Goal: Information Seeking & Learning: Get advice/opinions

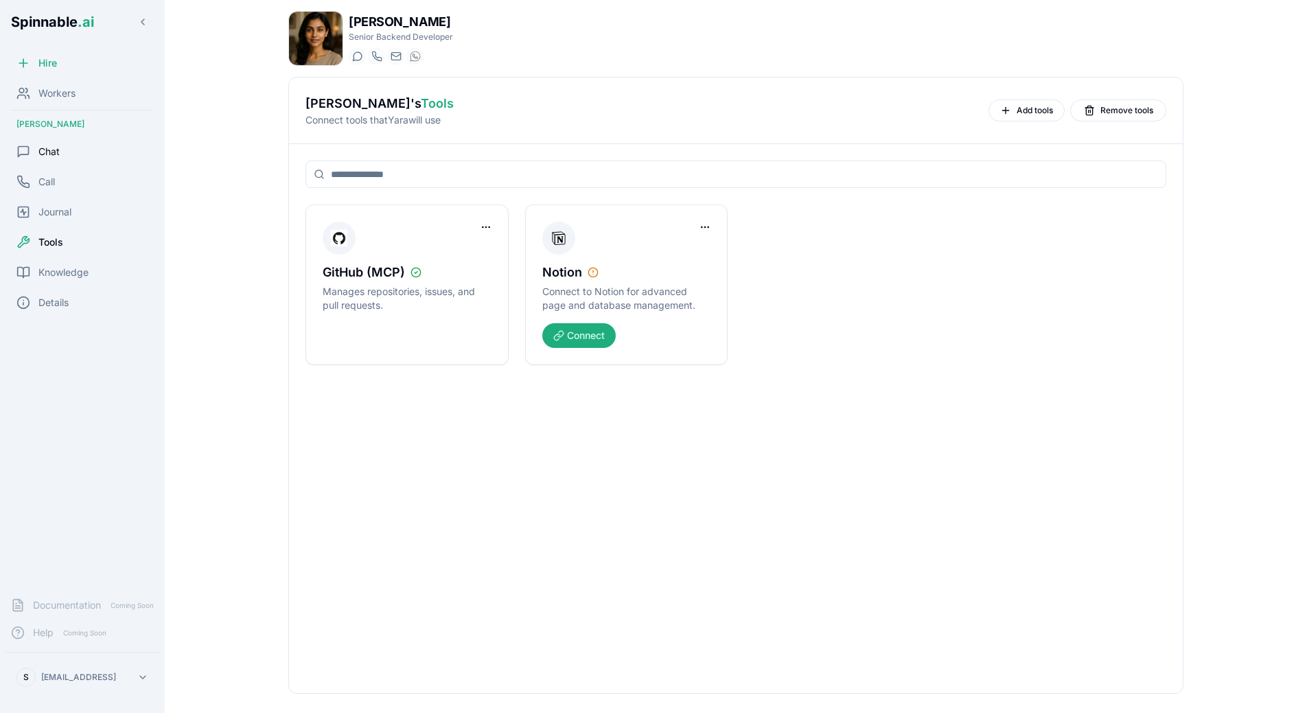
click at [54, 152] on span "Chat" at bounding box center [48, 152] width 21 height 14
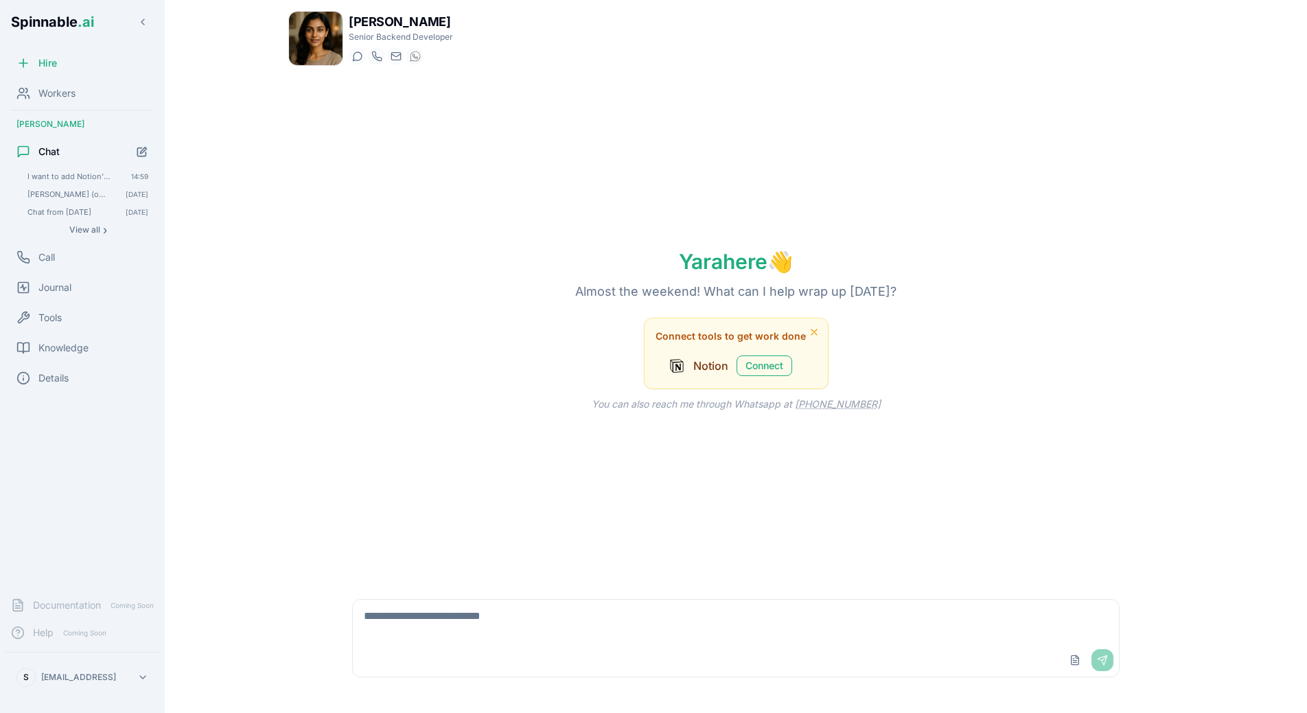
click at [510, 613] on textarea at bounding box center [736, 622] width 766 height 44
paste textarea "**********"
type textarea "**********"
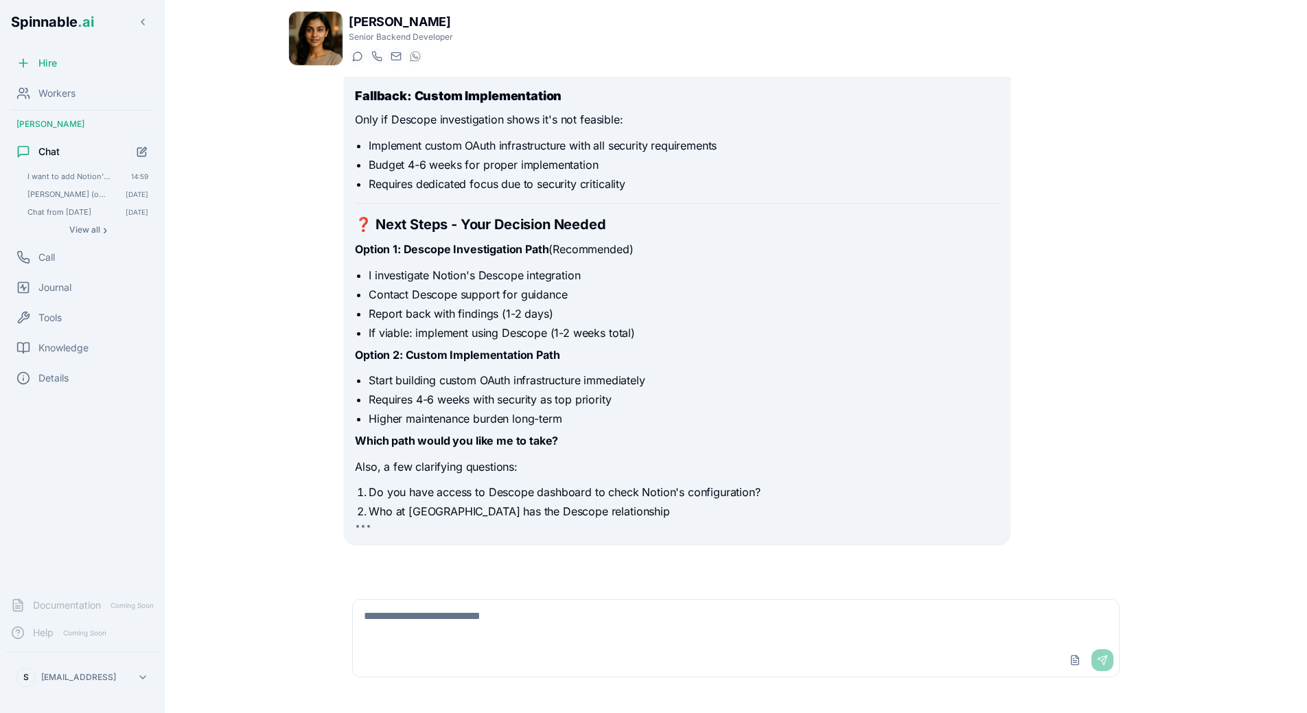
scroll to position [3888, 0]
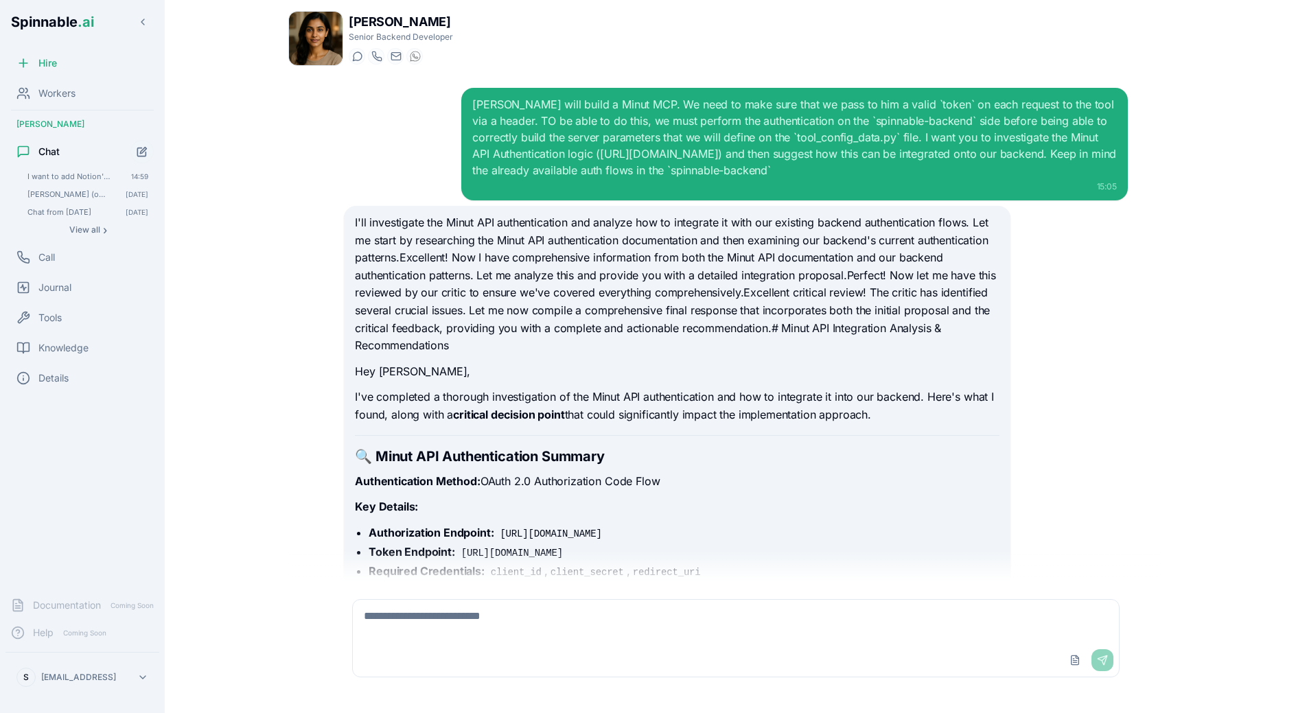
click at [550, 423] on p "I've completed a thorough investigation of the Minut API authentication and how…" at bounding box center [677, 406] width 644 height 35
click at [564, 418] on strong "critical decision point" at bounding box center [508, 415] width 111 height 14
click at [564, 419] on strong "critical decision point" at bounding box center [508, 415] width 111 height 14
click at [622, 421] on p "I've completed a thorough investigation of the Minut API authentication and how…" at bounding box center [677, 406] width 644 height 35
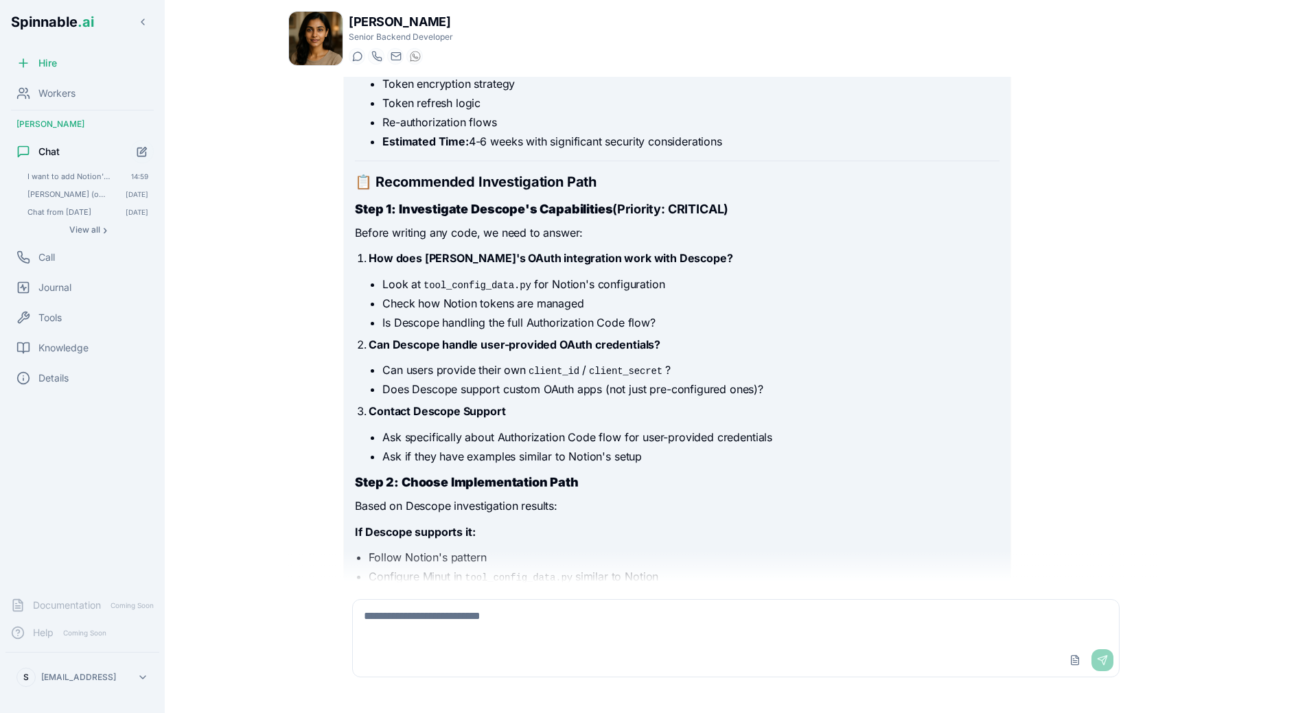
scroll to position [1146, 0]
click at [489, 618] on textarea at bounding box center [736, 622] width 766 height 44
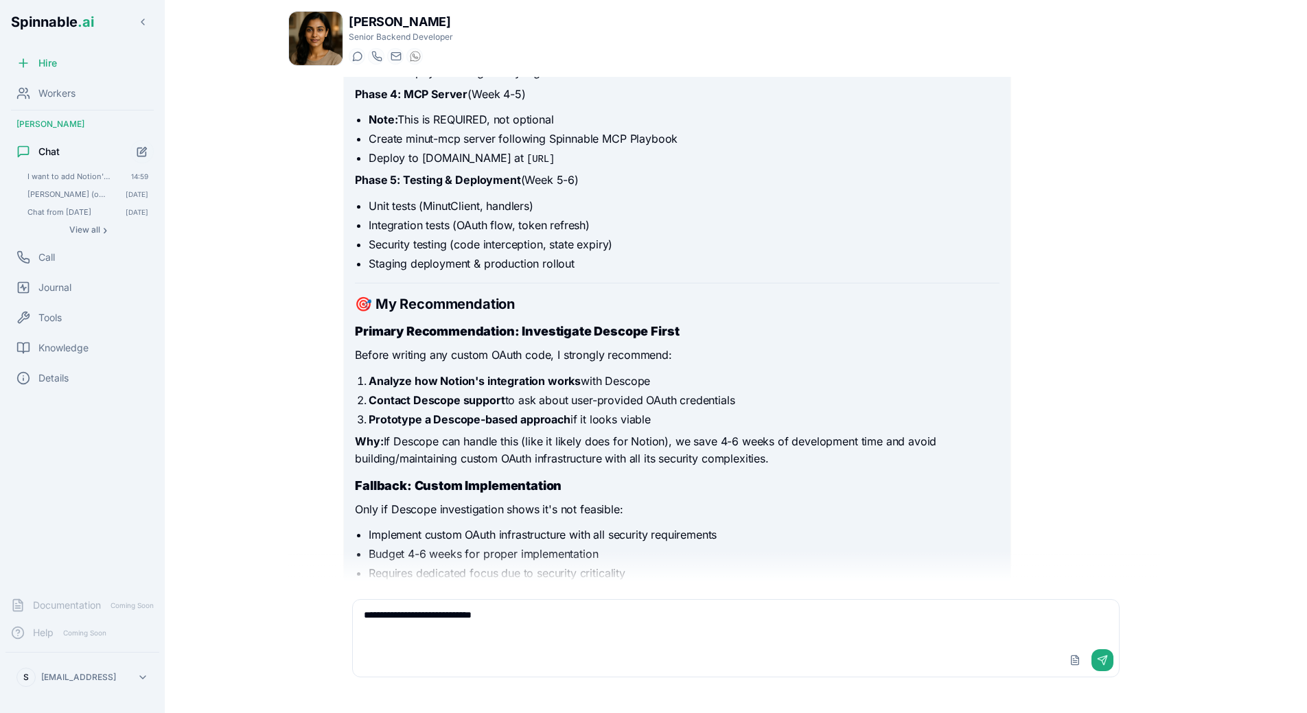
scroll to position [3248, 0]
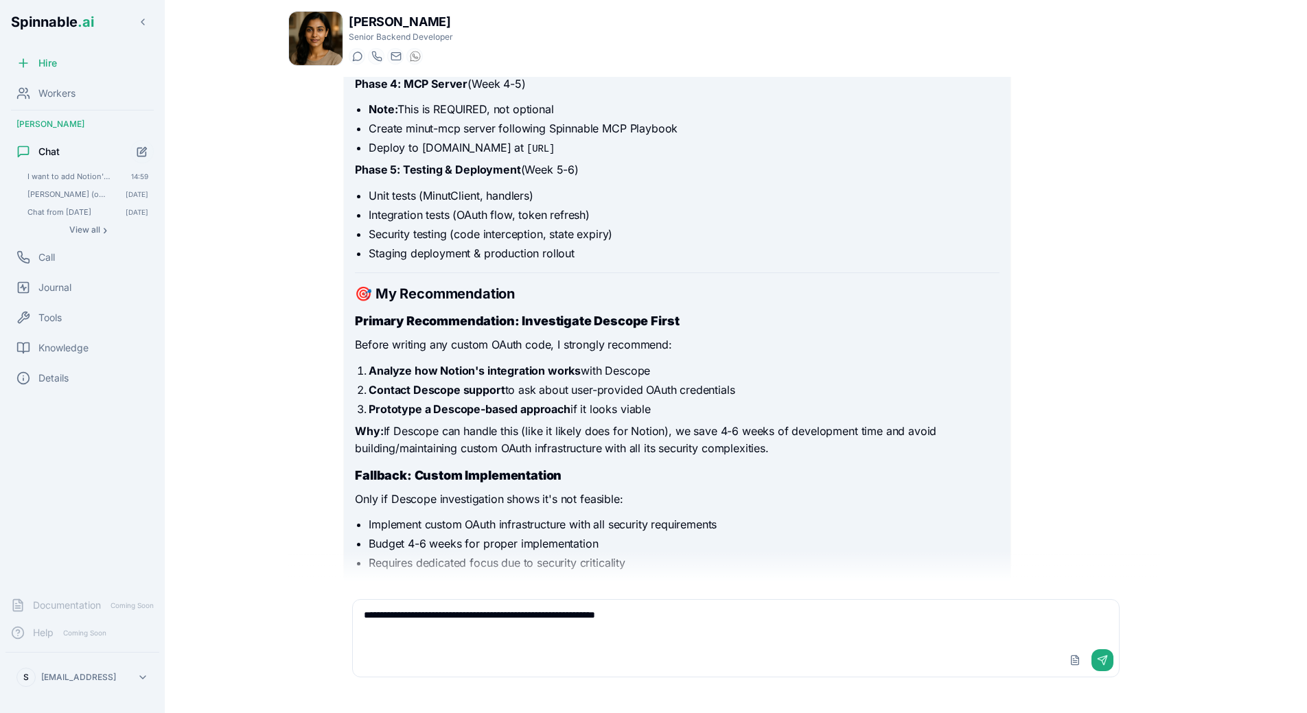
type textarea "**********"
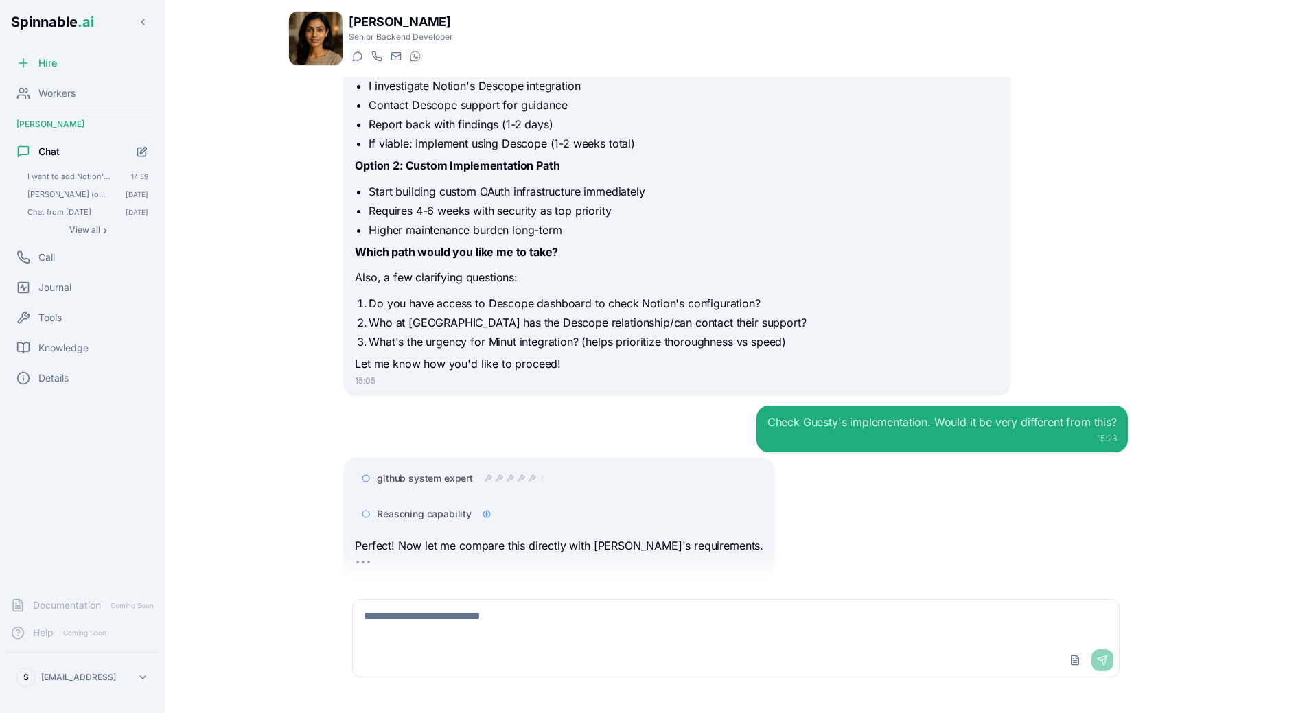
scroll to position [3852, 0]
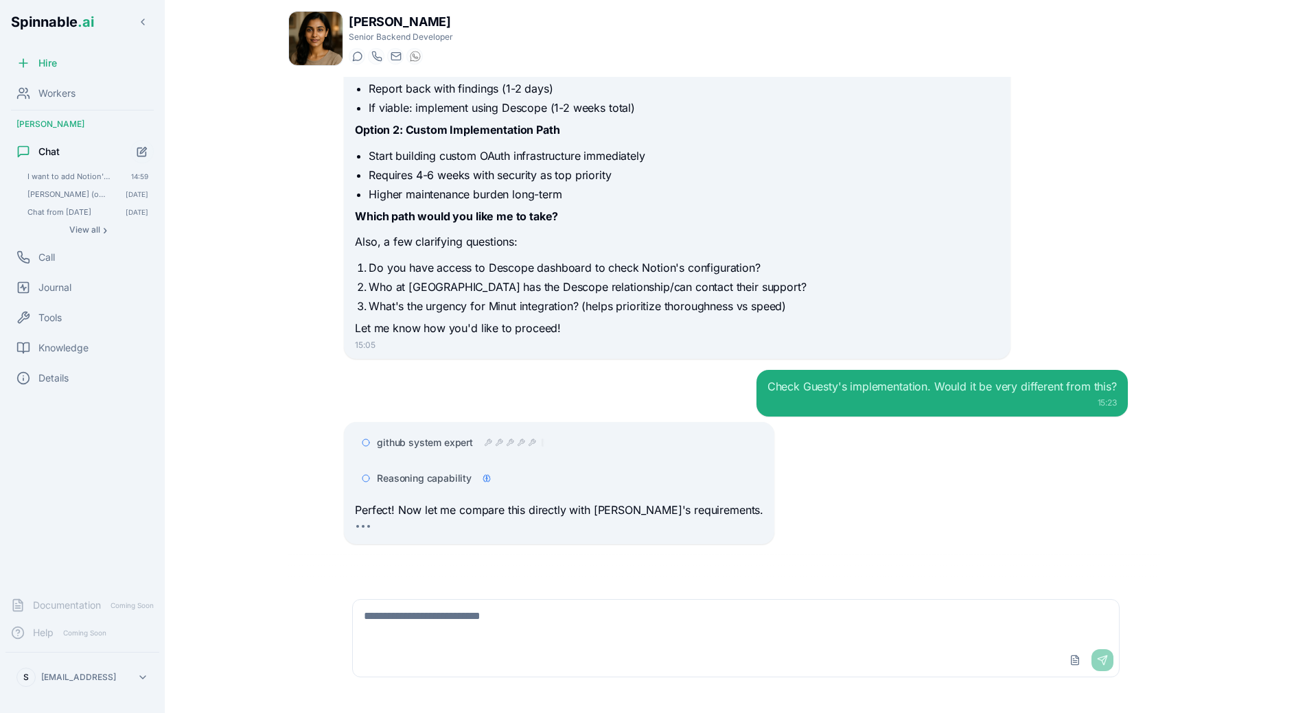
click at [745, 448] on div "github system expert Reasoning capability Perfect! Now let me compare this dire…" at bounding box center [736, 483] width 784 height 122
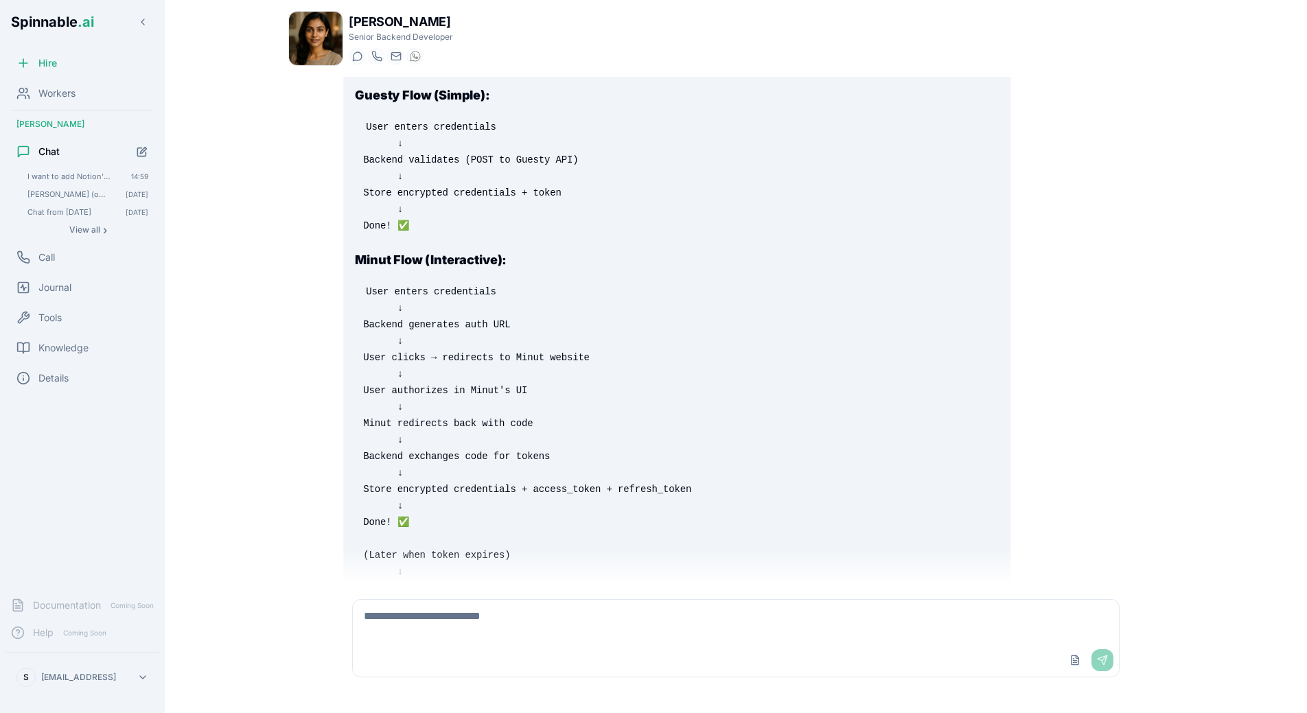
scroll to position [5467, 0]
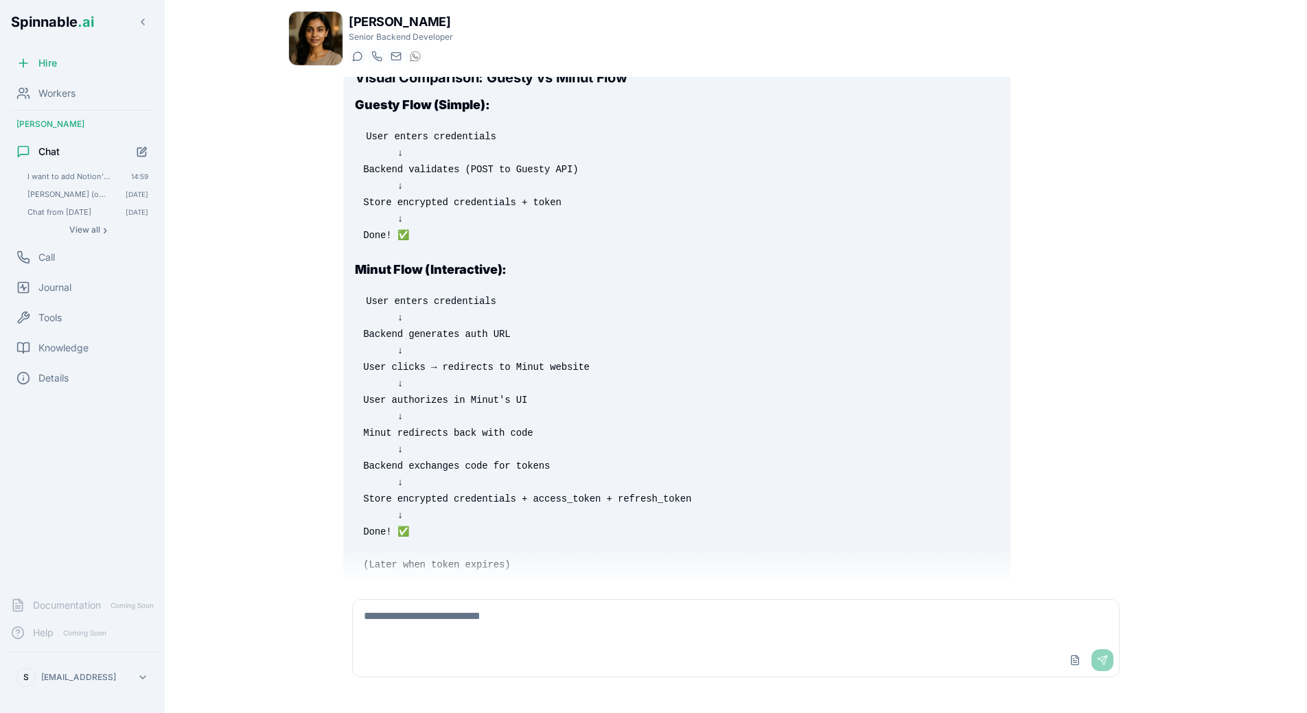
click at [601, 403] on pre "User enters credentials ↓ Backend generates auth URL ↓ User clicks → redirects …" at bounding box center [677, 449] width 644 height 329
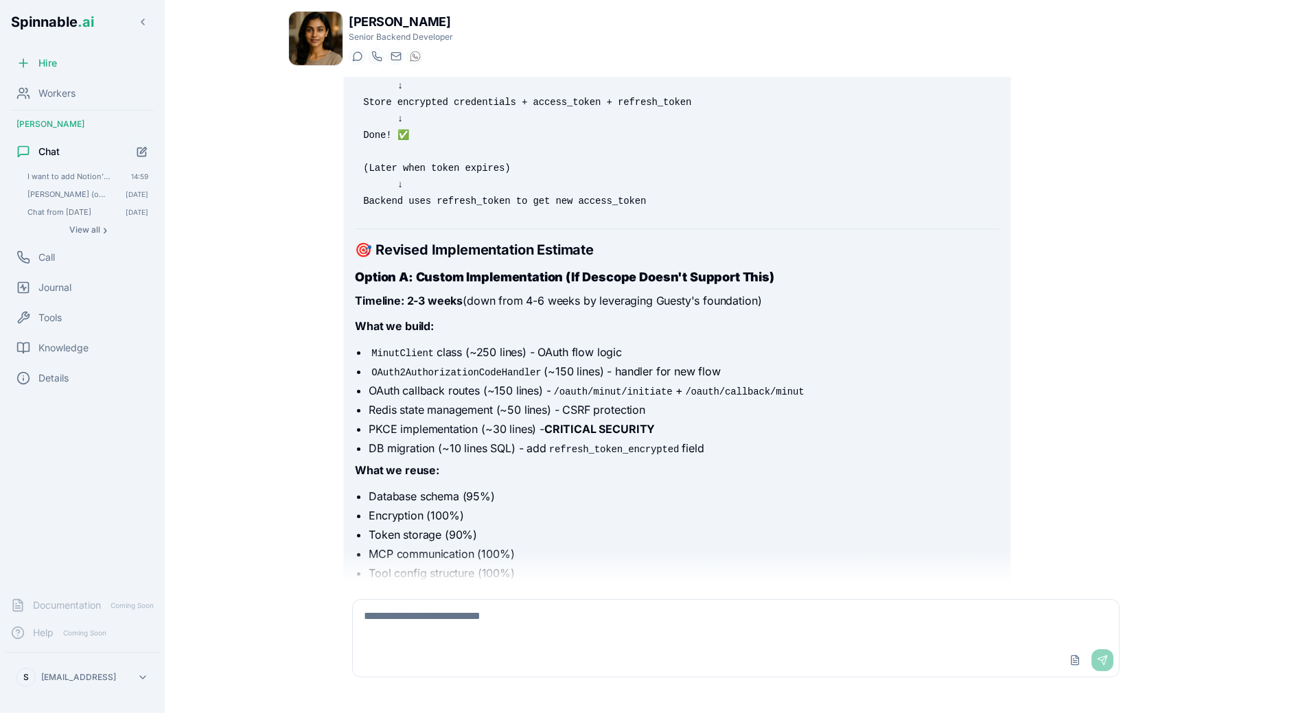
scroll to position [5874, 0]
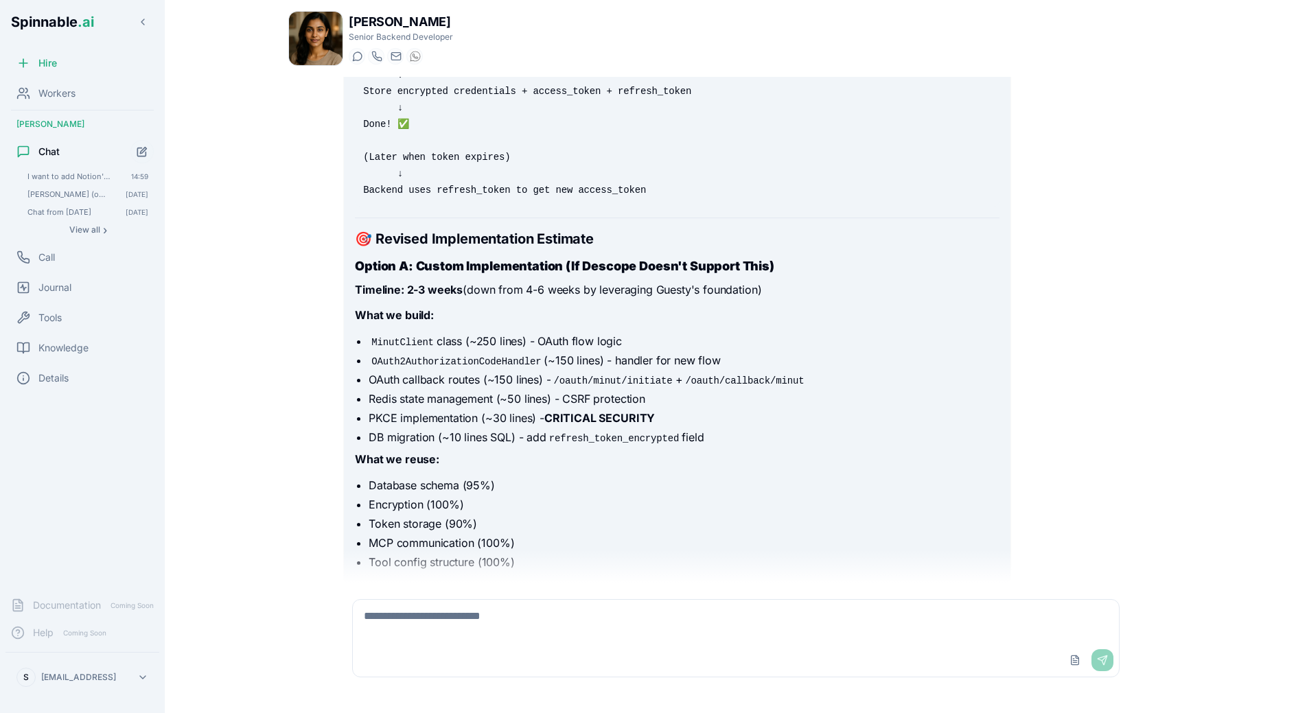
click at [469, 642] on textarea at bounding box center [736, 622] width 766 height 44
click at [653, 631] on textarea "**********" at bounding box center [736, 622] width 766 height 44
click at [792, 460] on p "What we reuse:" at bounding box center [677, 460] width 644 height 18
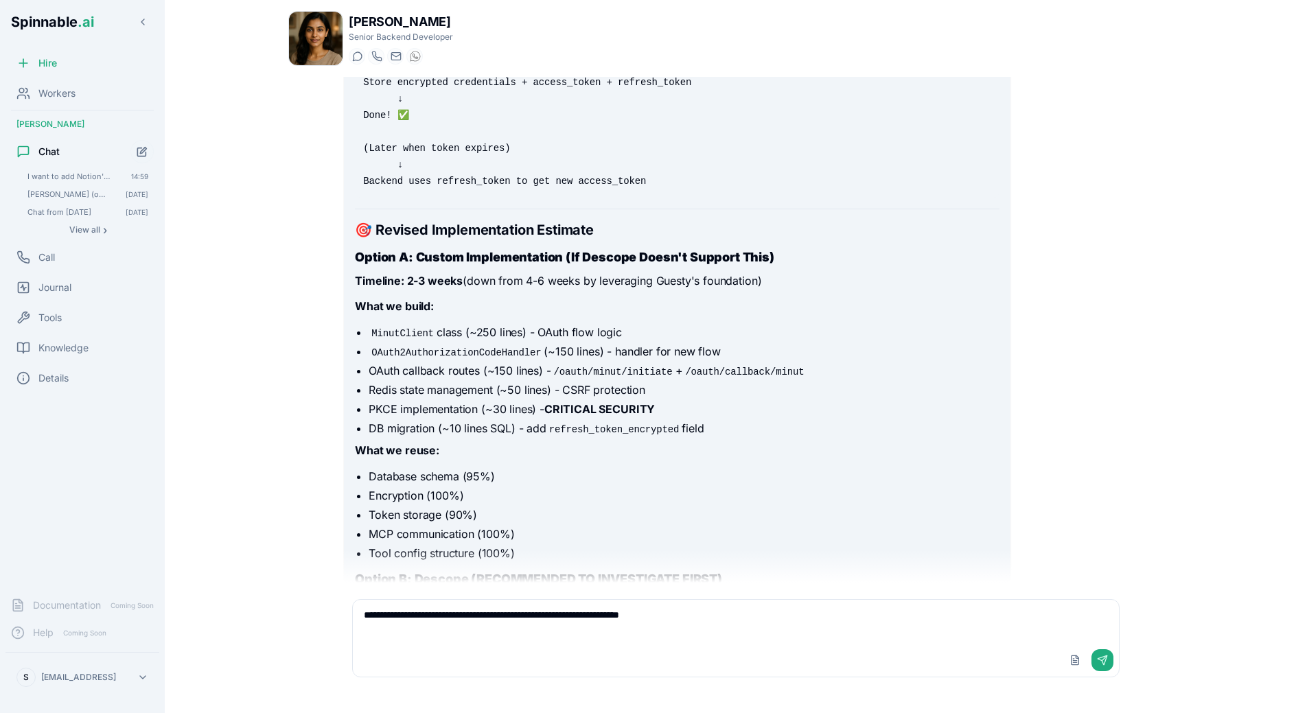
scroll to position [5883, 0]
click at [570, 417] on strong "CRITICAL SECURITY" at bounding box center [599, 410] width 111 height 14
click at [783, 620] on textarea "**********" at bounding box center [736, 622] width 766 height 44
click at [820, 629] on textarea "**********" at bounding box center [736, 622] width 766 height 44
paste textarea "**********"
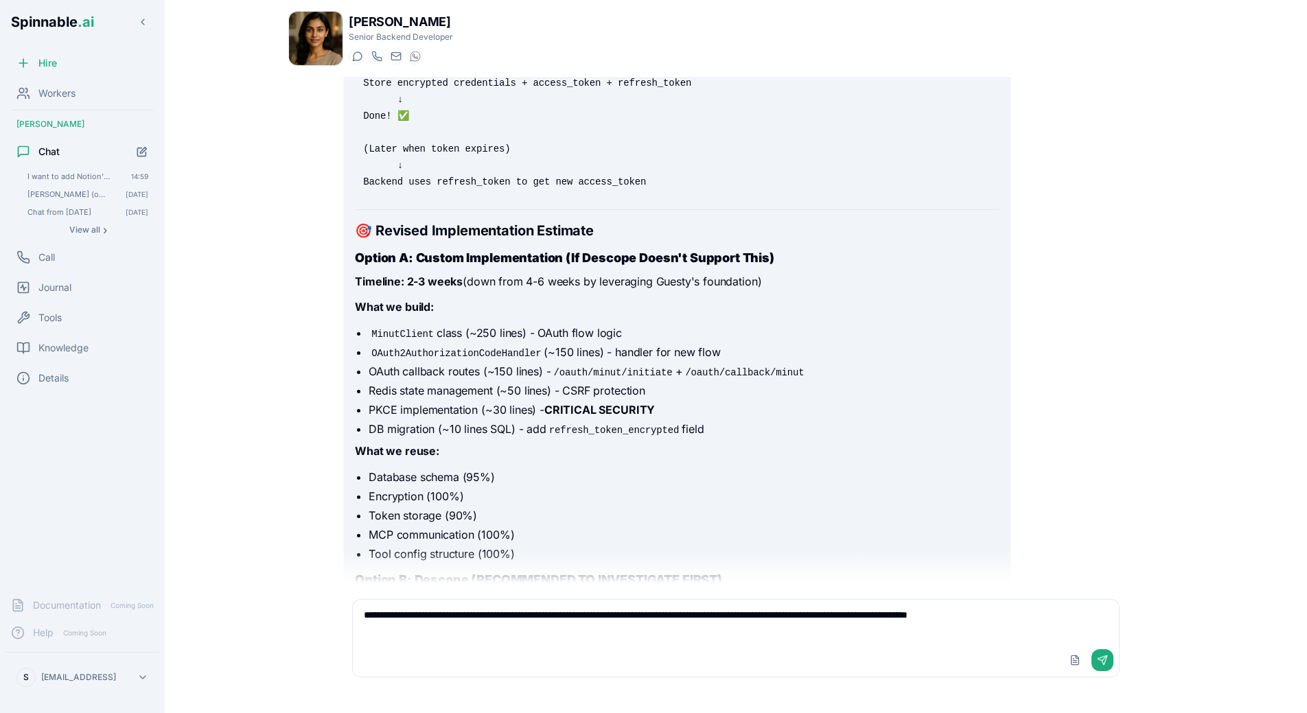
type textarea "**********"
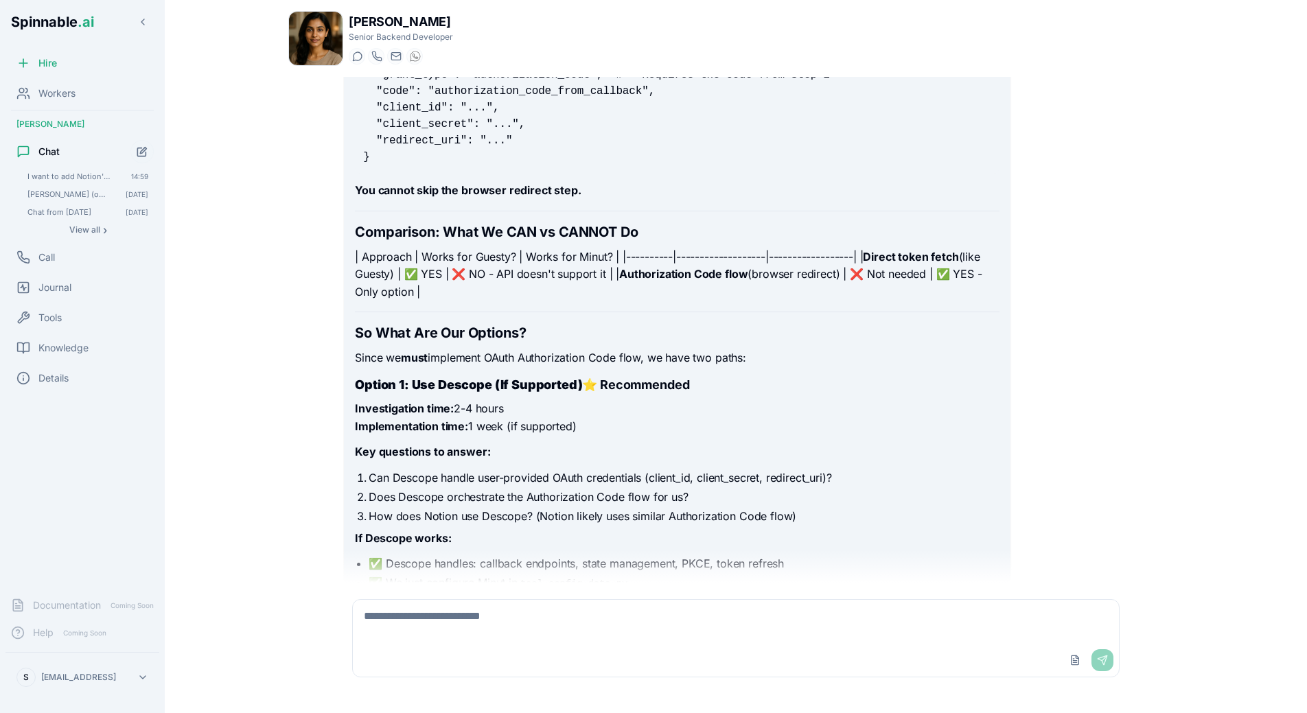
scroll to position [8358, 0]
click at [485, 609] on textarea at bounding box center [736, 622] width 766 height 44
type textarea "**********"
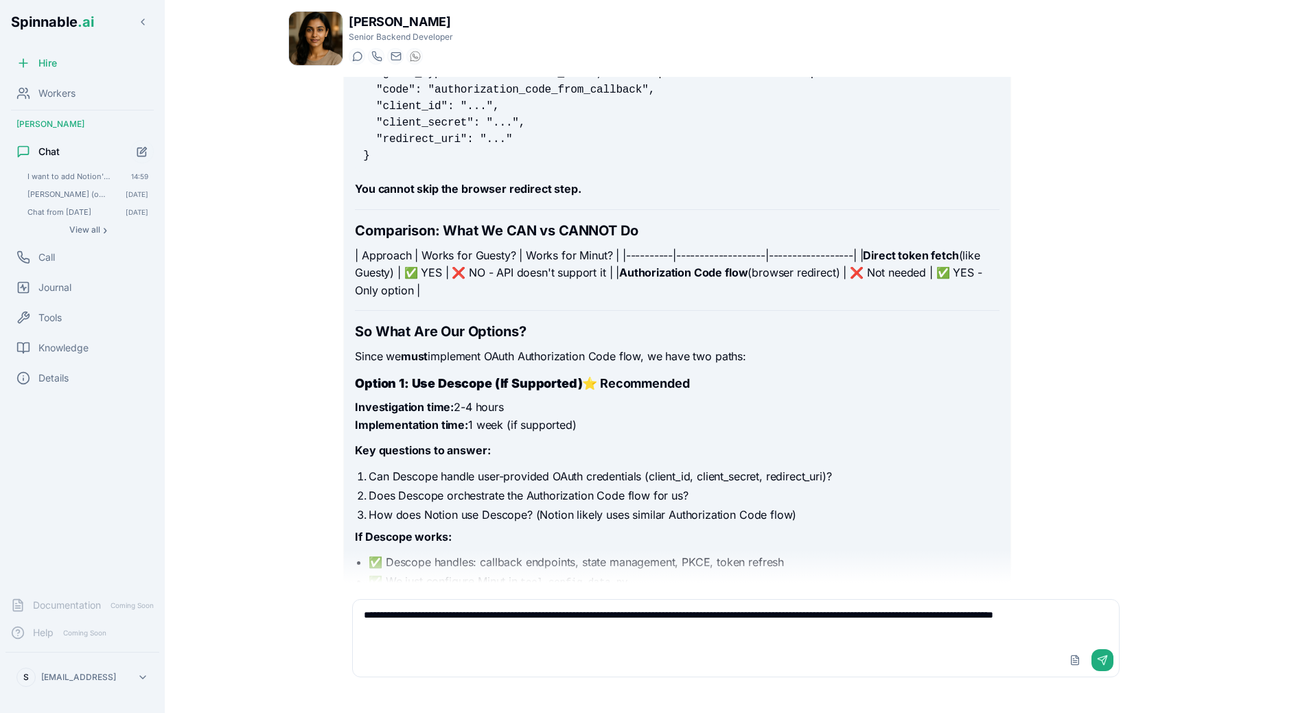
type textarea "**********"
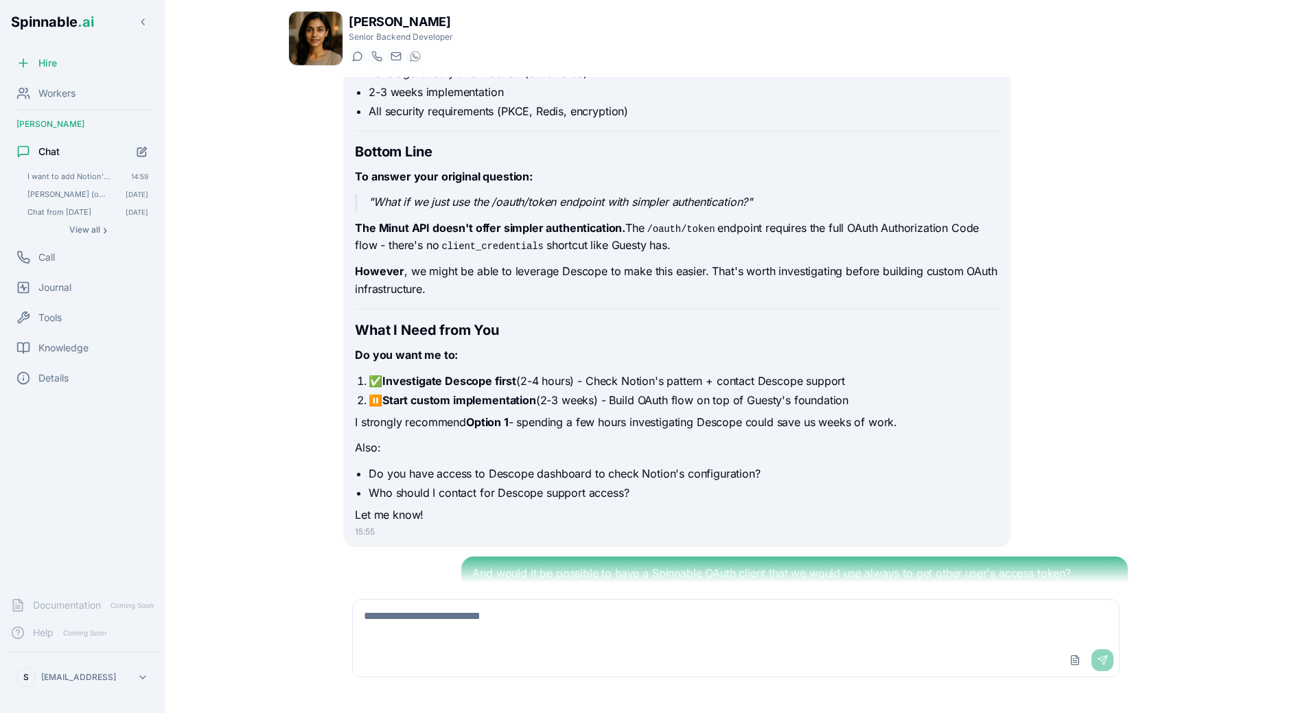
scroll to position [9699, 0]
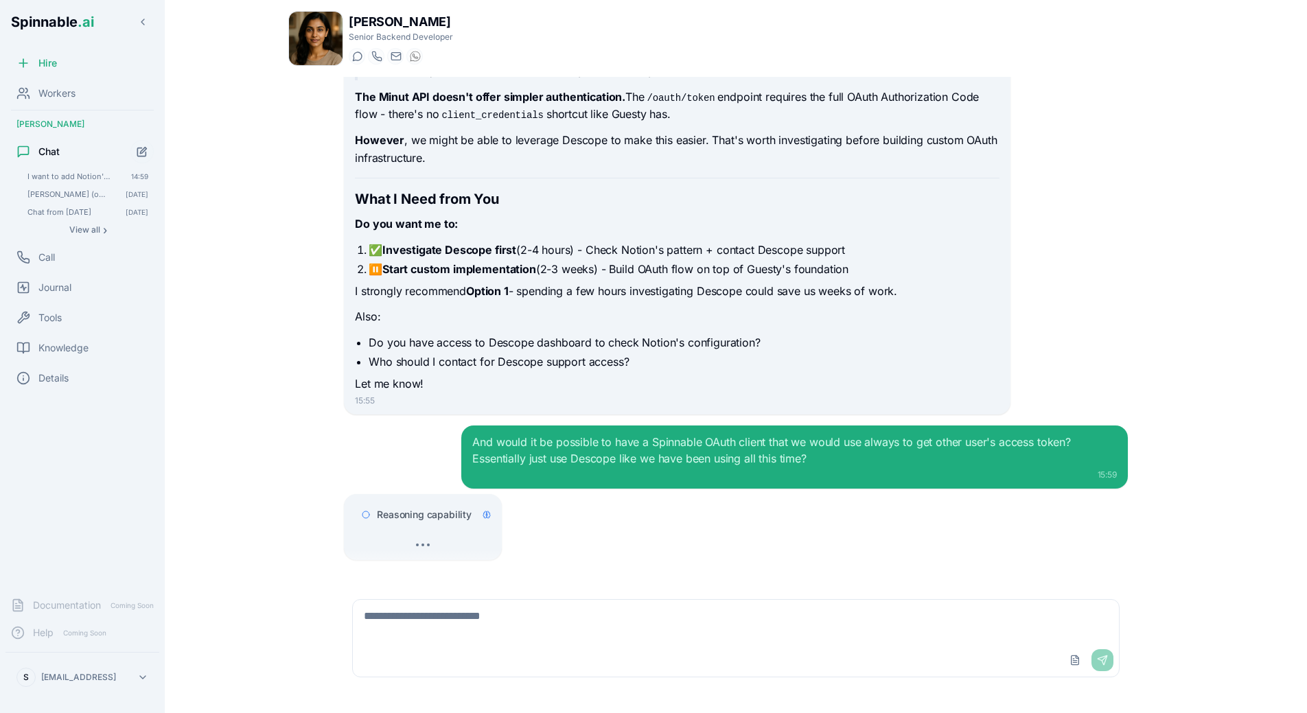
click at [472, 375] on p "Let me know!" at bounding box center [677, 384] width 644 height 18
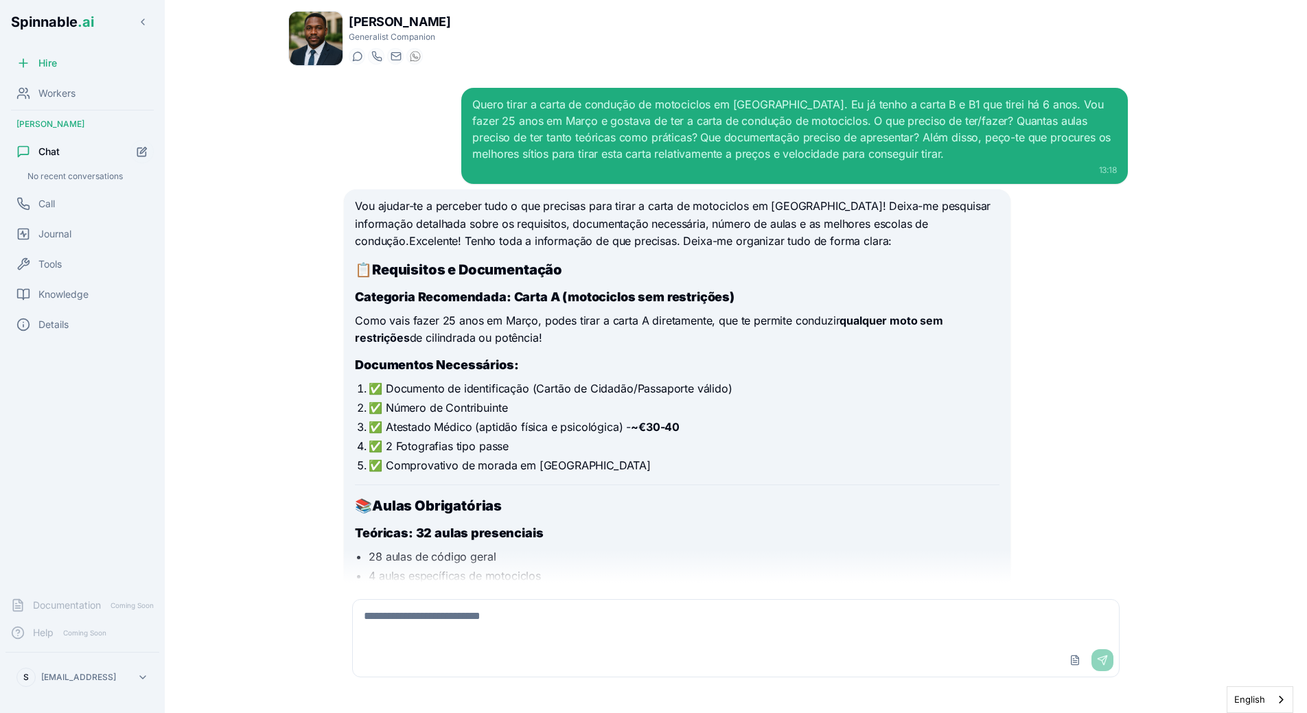
scroll to position [1238, 0]
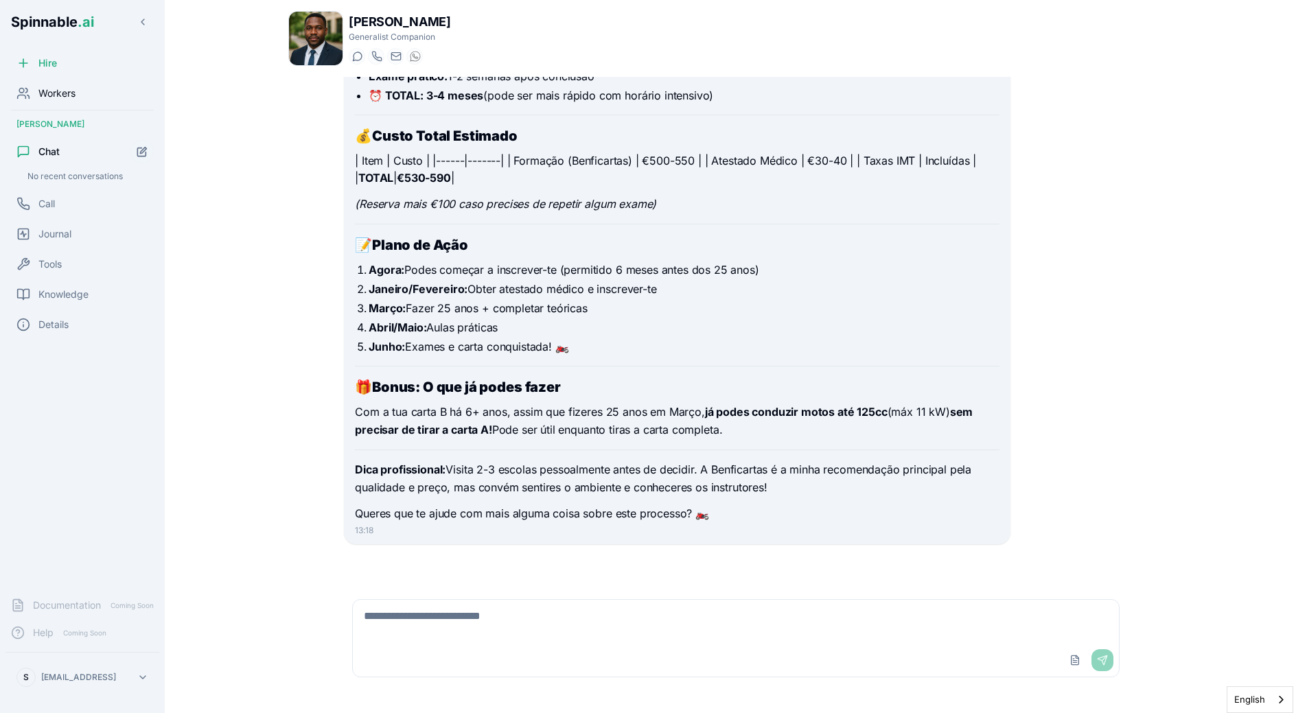
click at [54, 91] on span "Workers" at bounding box center [56, 93] width 37 height 14
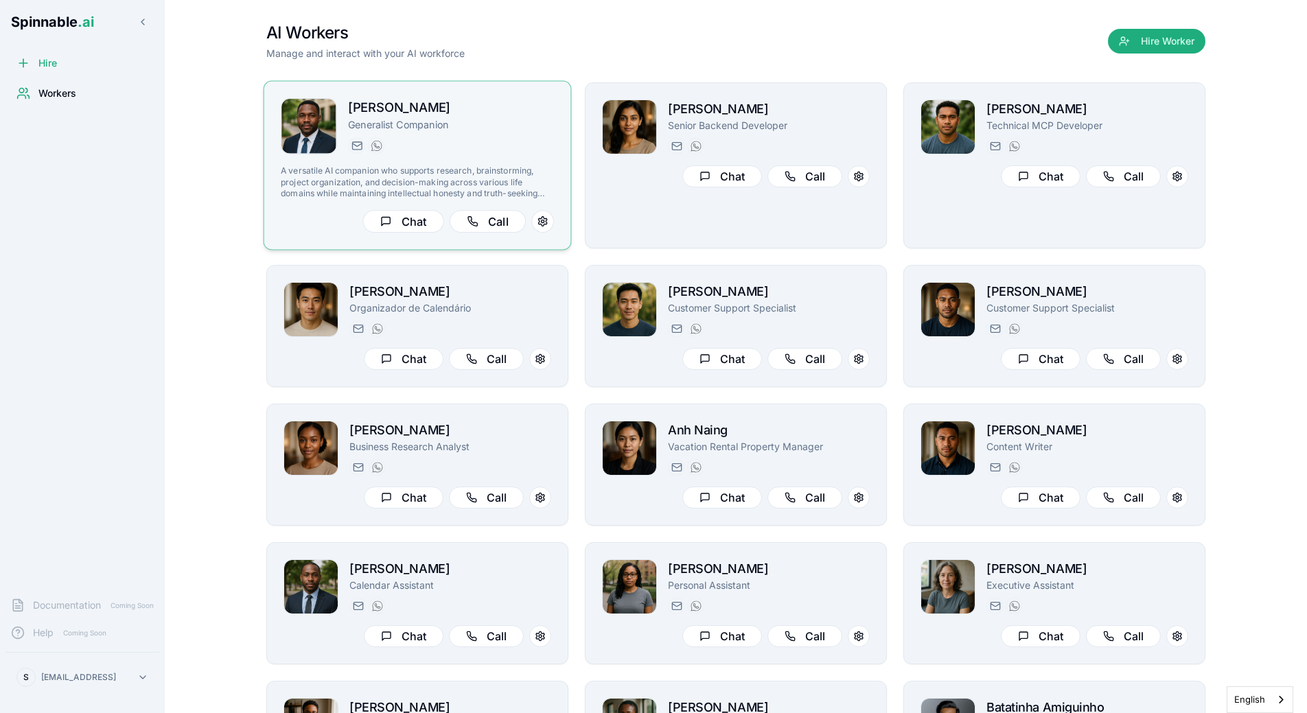
click at [443, 157] on div "[PERSON_NAME] Generalist Companion [PERSON_NAME][EMAIL_ADDRESS] [PHONE_NUMBER] …" at bounding box center [417, 165] width 273 height 135
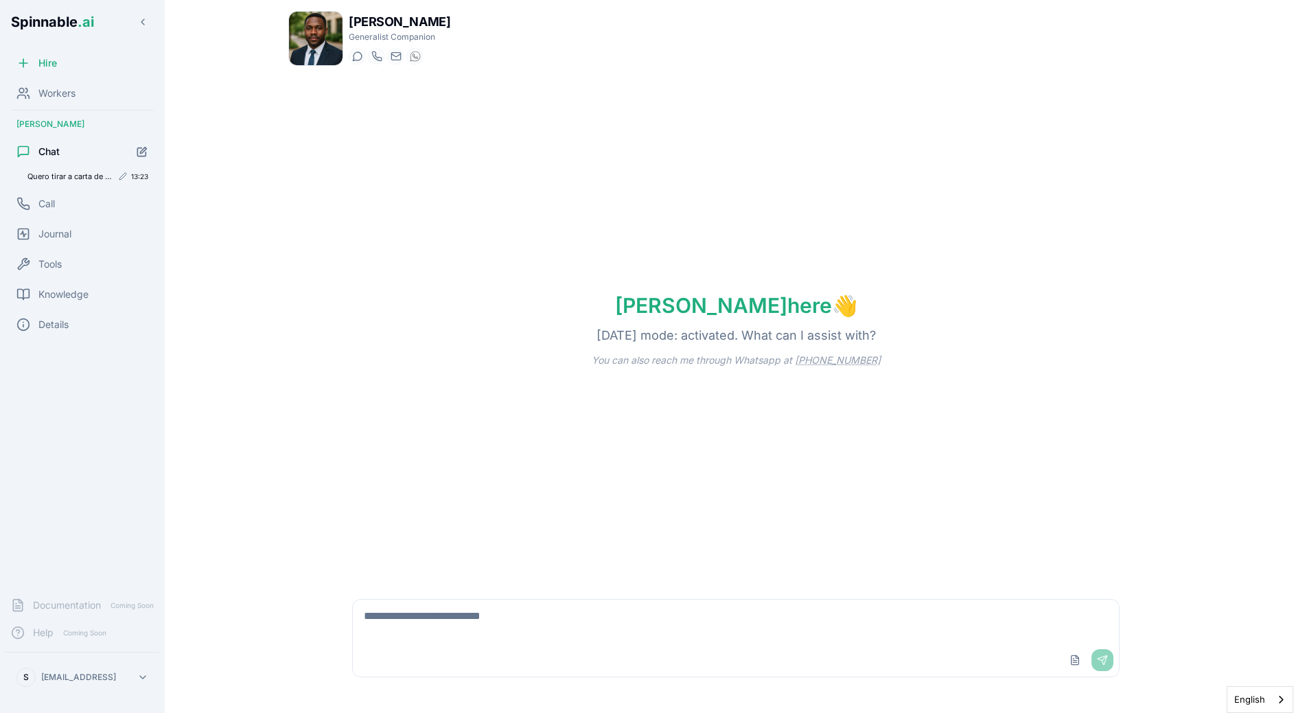
click at [61, 177] on span "Quero tirar a carta de condução de motociclos em [GEOGRAPHIC_DATA]. Eu já tenho…" at bounding box center [69, 177] width 84 height 10
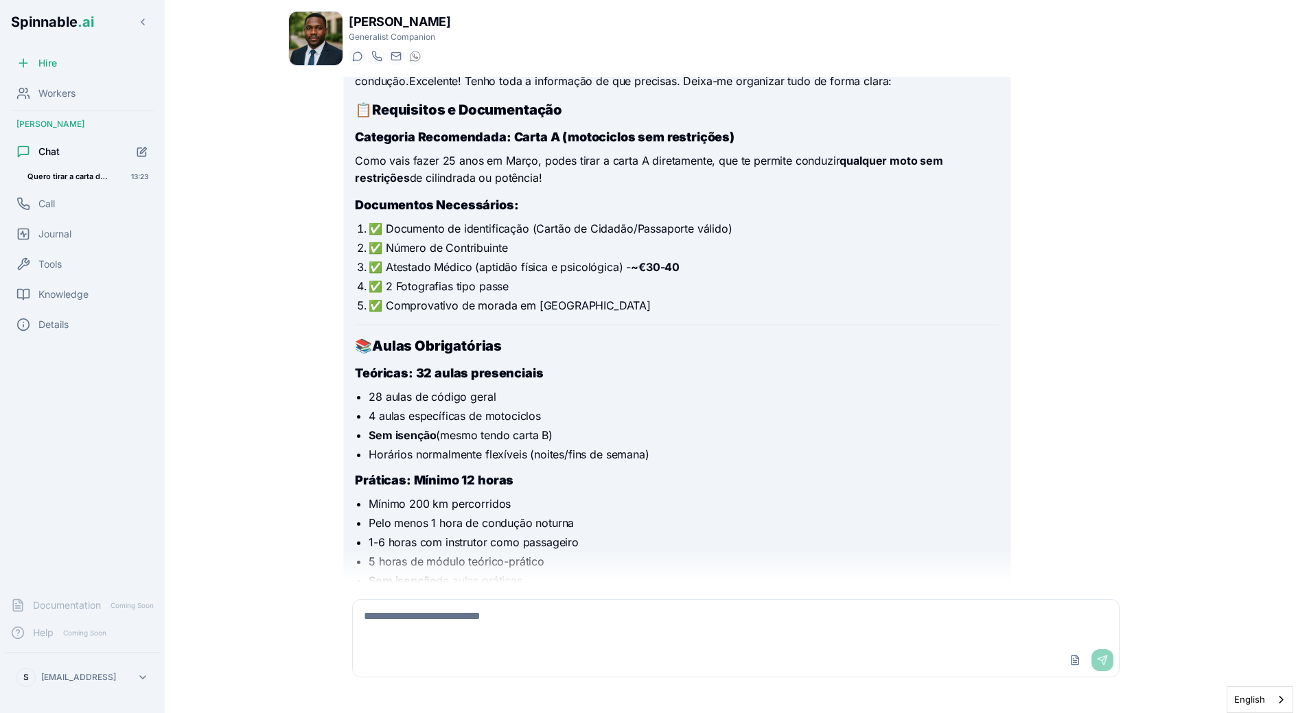
scroll to position [159, 0]
drag, startPoint x: 466, startPoint y: 314, endPoint x: 475, endPoint y: 314, distance: 8.9
click at [474, 314] on li "✅ Comprovativo de morada em [GEOGRAPHIC_DATA]" at bounding box center [684, 307] width 630 height 16
click at [475, 314] on li "✅ Comprovativo de morada em [GEOGRAPHIC_DATA]" at bounding box center [684, 307] width 630 height 16
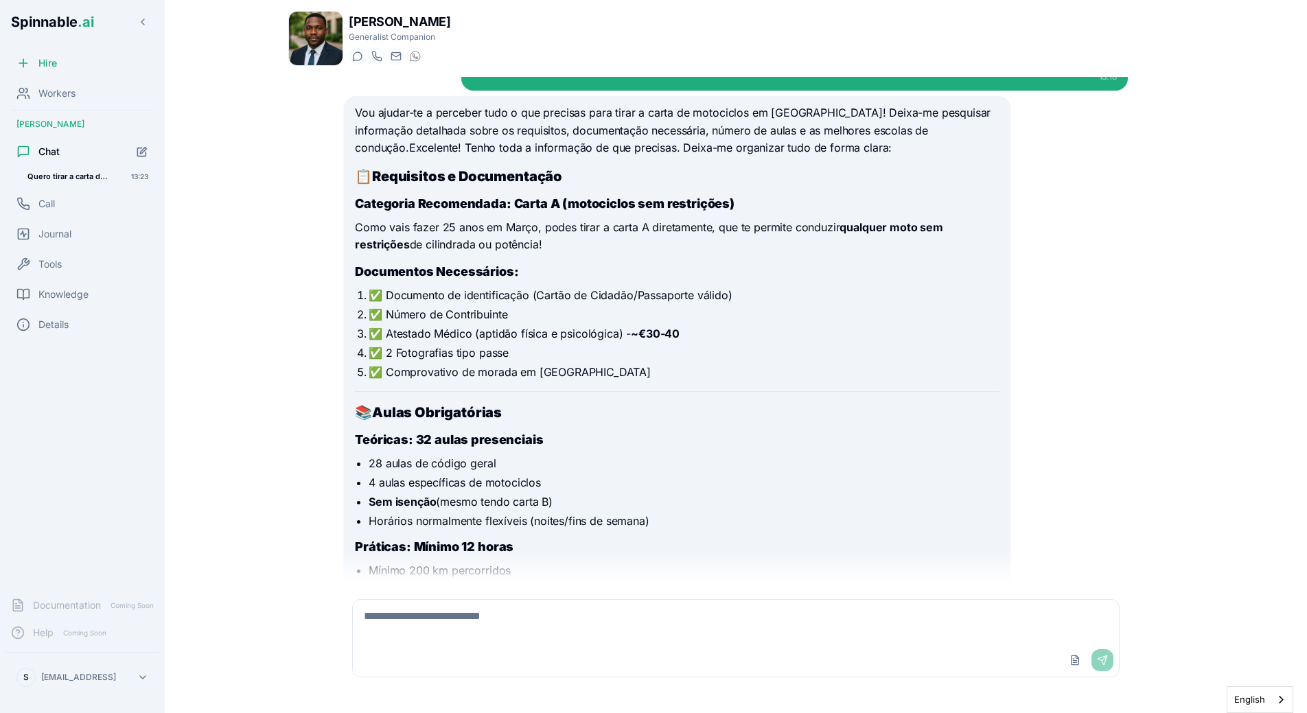
scroll to position [86, 0]
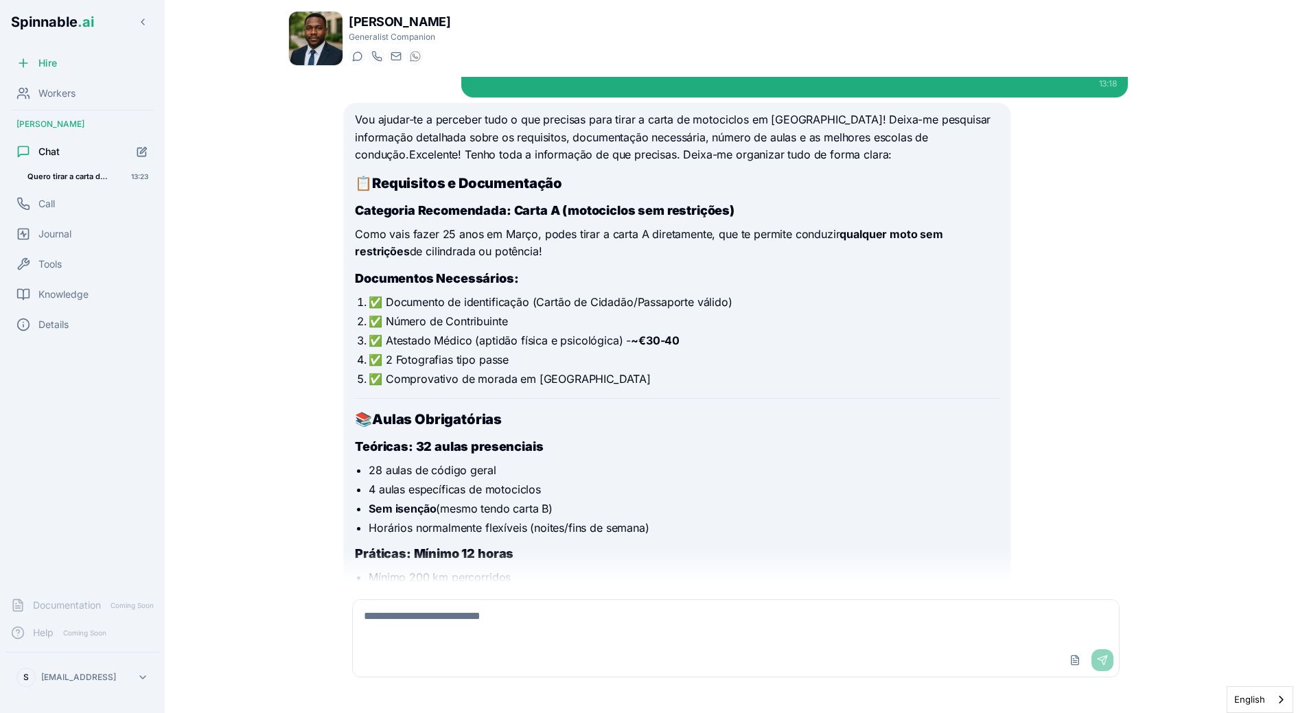
click at [526, 352] on li "✅ 2 Fotografias tipo passe" at bounding box center [684, 359] width 630 height 16
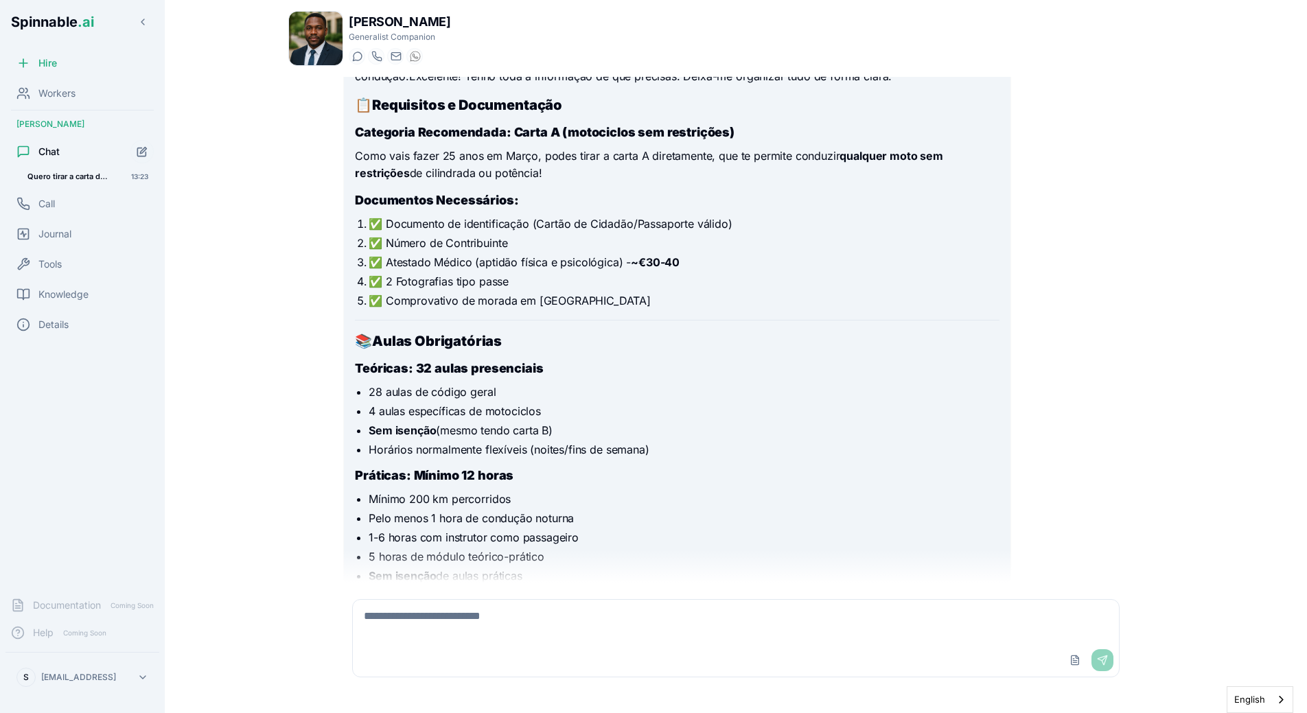
scroll to position [241, 0]
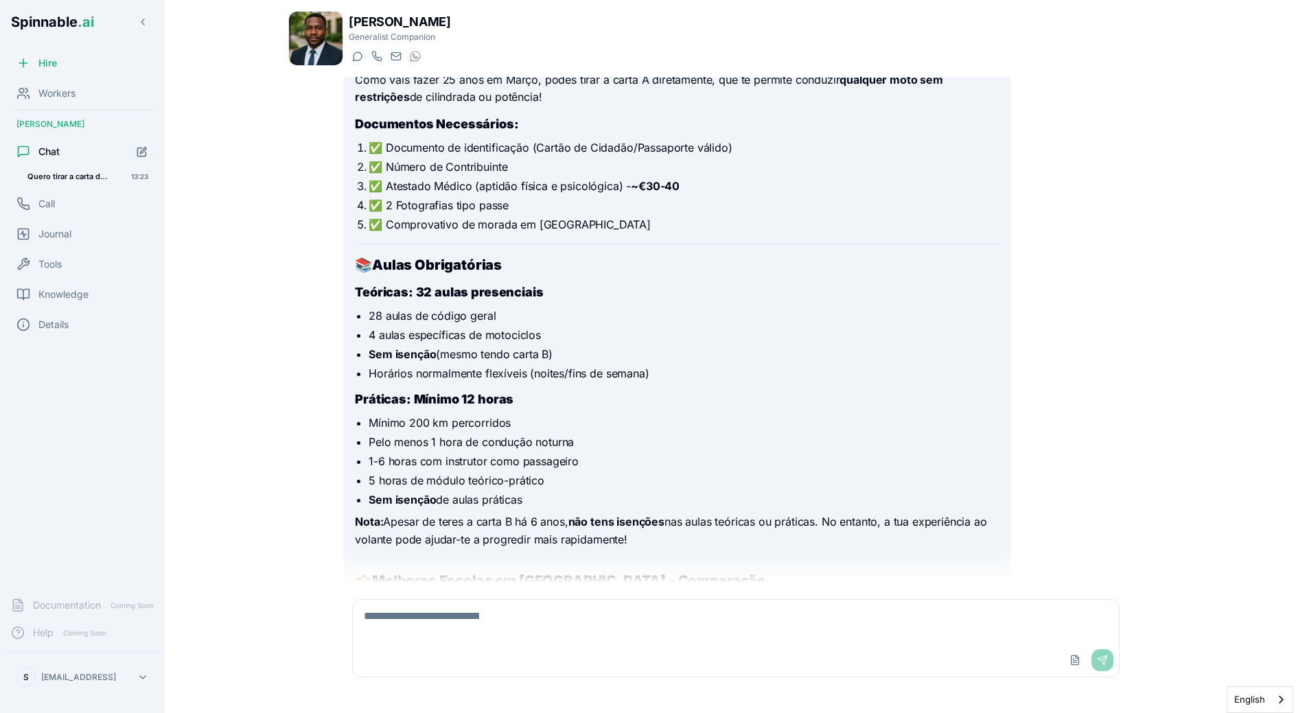
click at [568, 392] on h3 "Práticas: Mínimo 12 horas" at bounding box center [677, 399] width 644 height 19
click at [578, 426] on li "Mínimo 200 km percorridos" at bounding box center [684, 423] width 630 height 16
click at [594, 432] on ul "Mínimo 200 km percorridos Pelo menos 1 hora de condução noturna 1-6 horas com i…" at bounding box center [677, 461] width 644 height 93
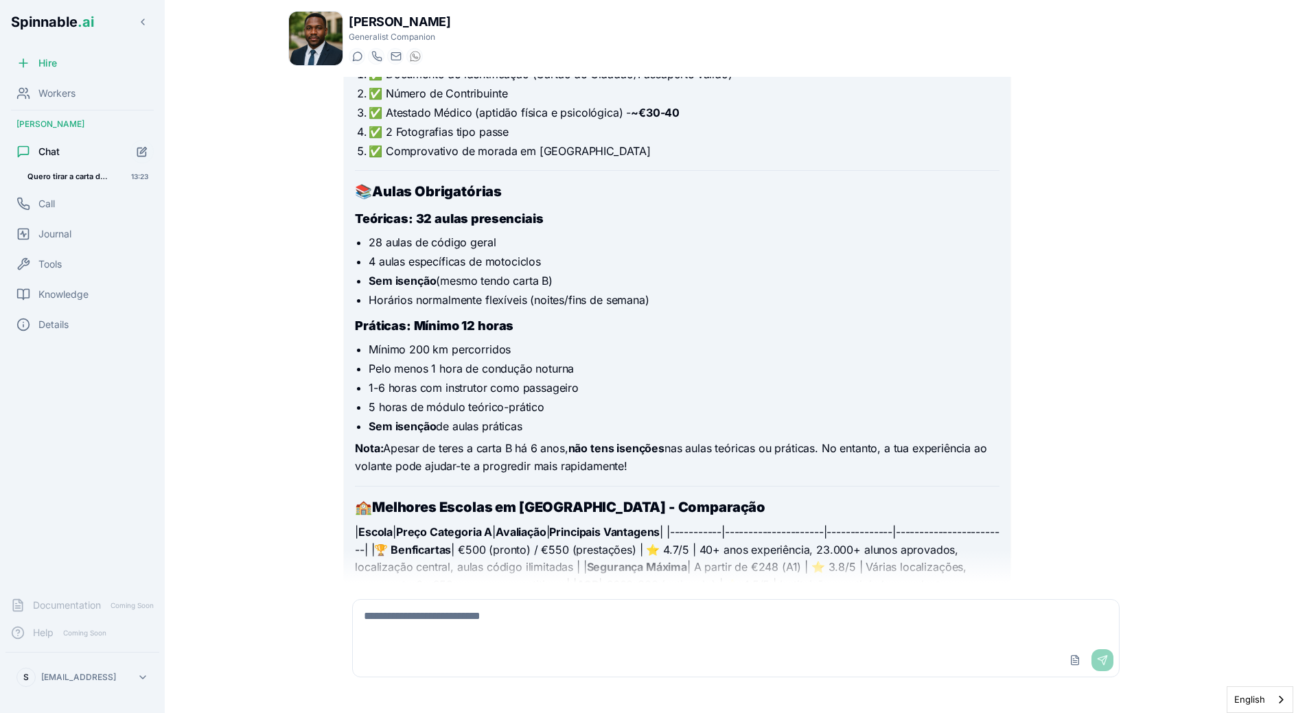
scroll to position [315, 0]
click at [542, 398] on ul "Mínimo 200 km percorridos Pelo menos 1 hora de condução noturna 1-6 horas com i…" at bounding box center [677, 386] width 644 height 93
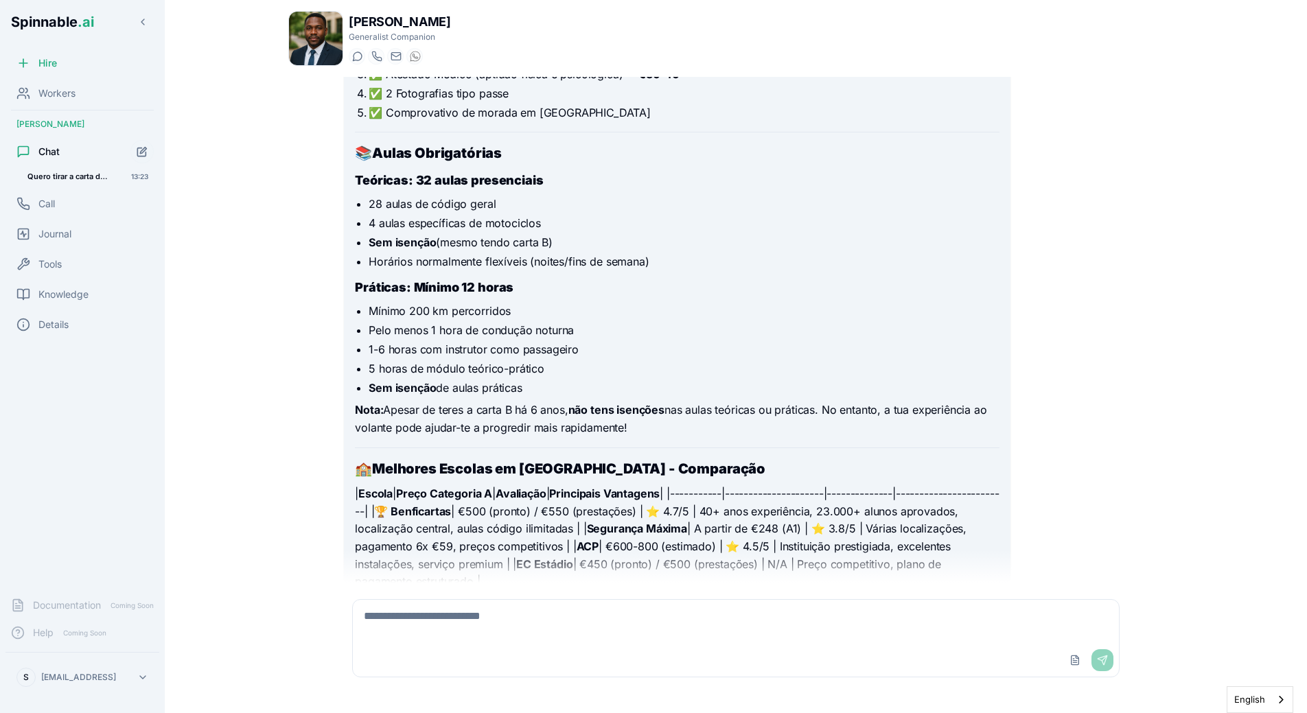
scroll to position [353, 0]
drag, startPoint x: 553, startPoint y: 399, endPoint x: 575, endPoint y: 399, distance: 22.0
click at [575, 399] on div "Vou ajudar-te a perceber tudo o que precisas para tirar a carta de motociclos e…" at bounding box center [677, 625] width 644 height 1562
click at [521, 399] on div "Vou ajudar-te a perceber tudo o que precisas para tirar a carta de motociclos e…" at bounding box center [677, 625] width 644 height 1562
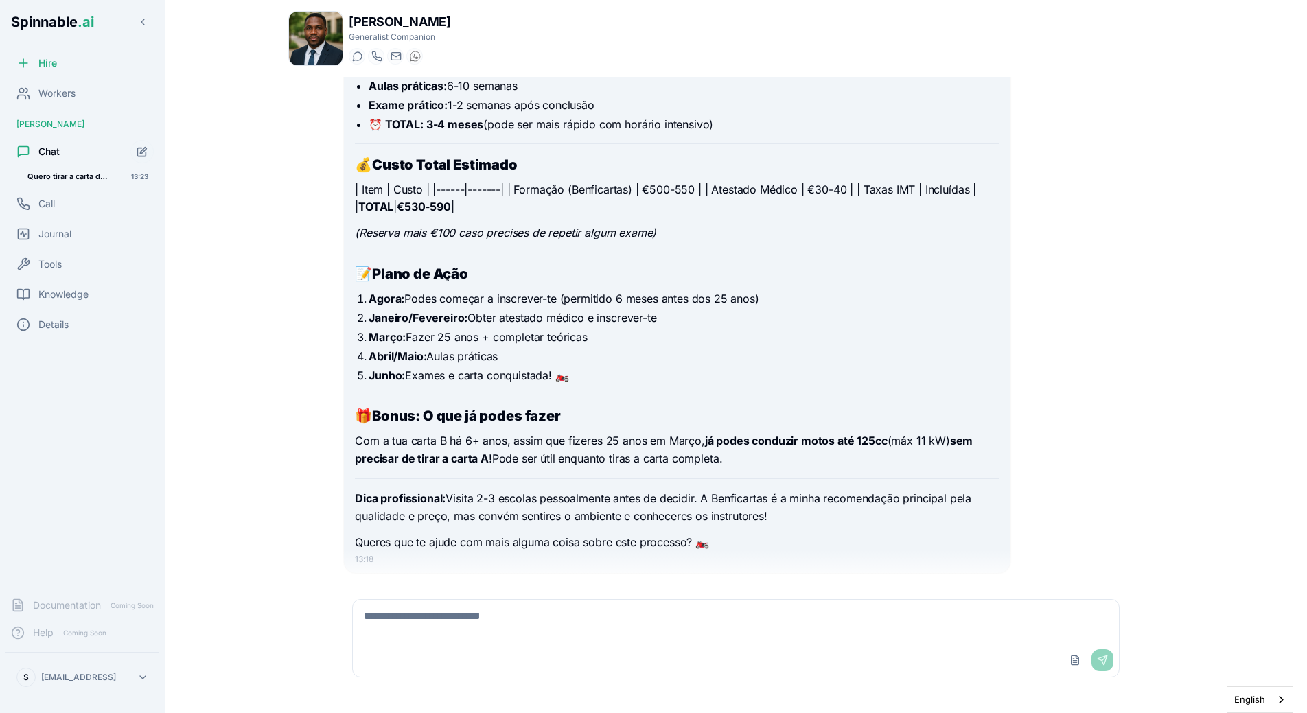
scroll to position [1238, 0]
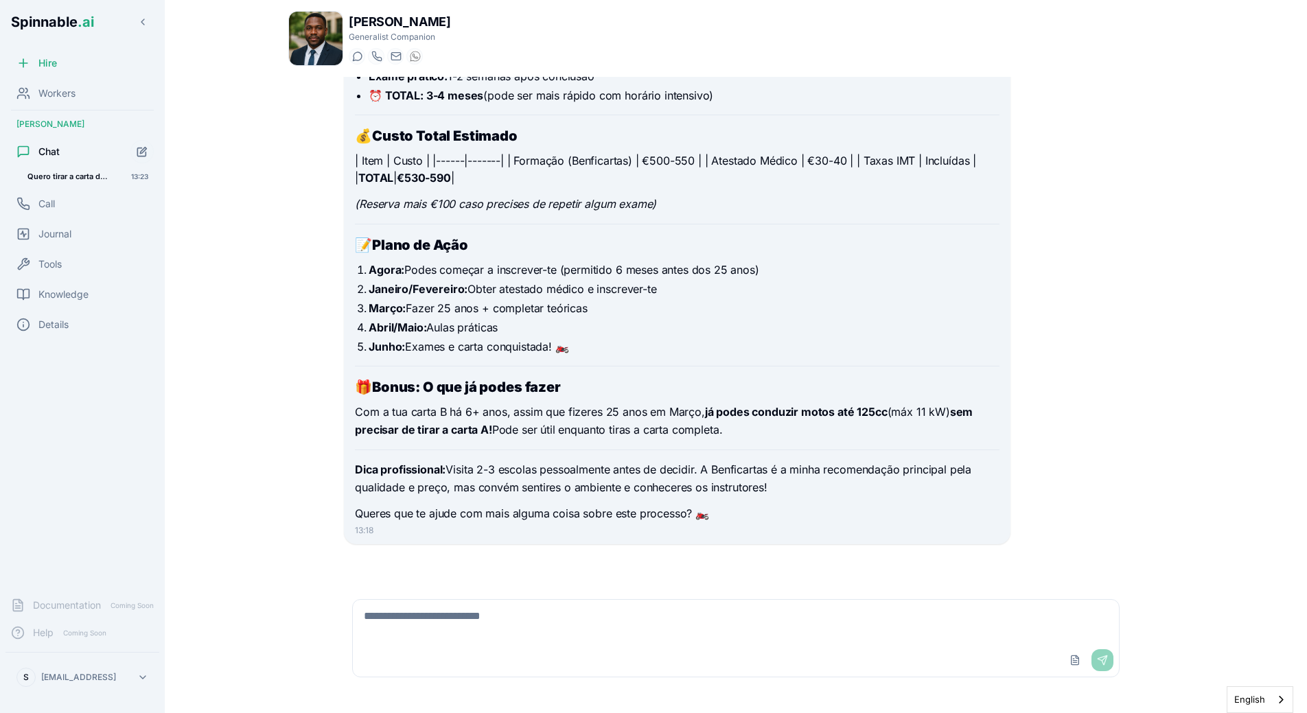
click at [566, 603] on textarea at bounding box center [736, 622] width 766 height 44
type textarea "**********"
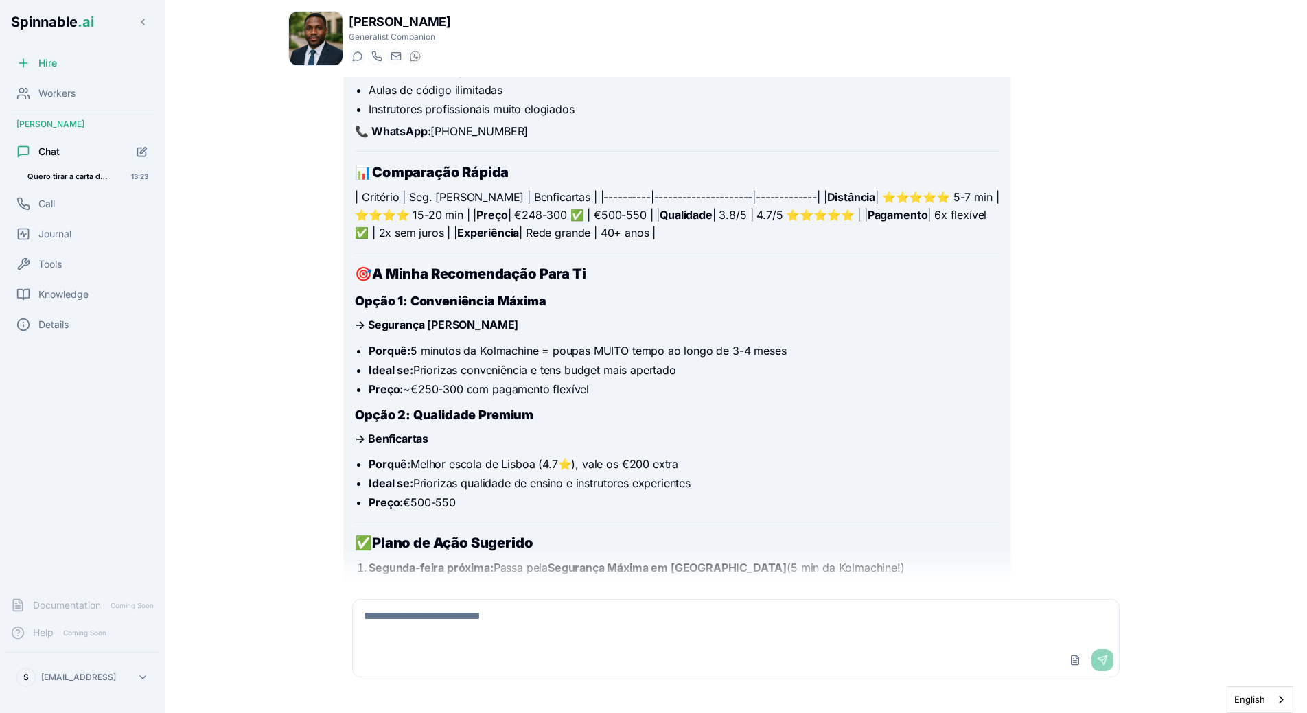
scroll to position [2489, 0]
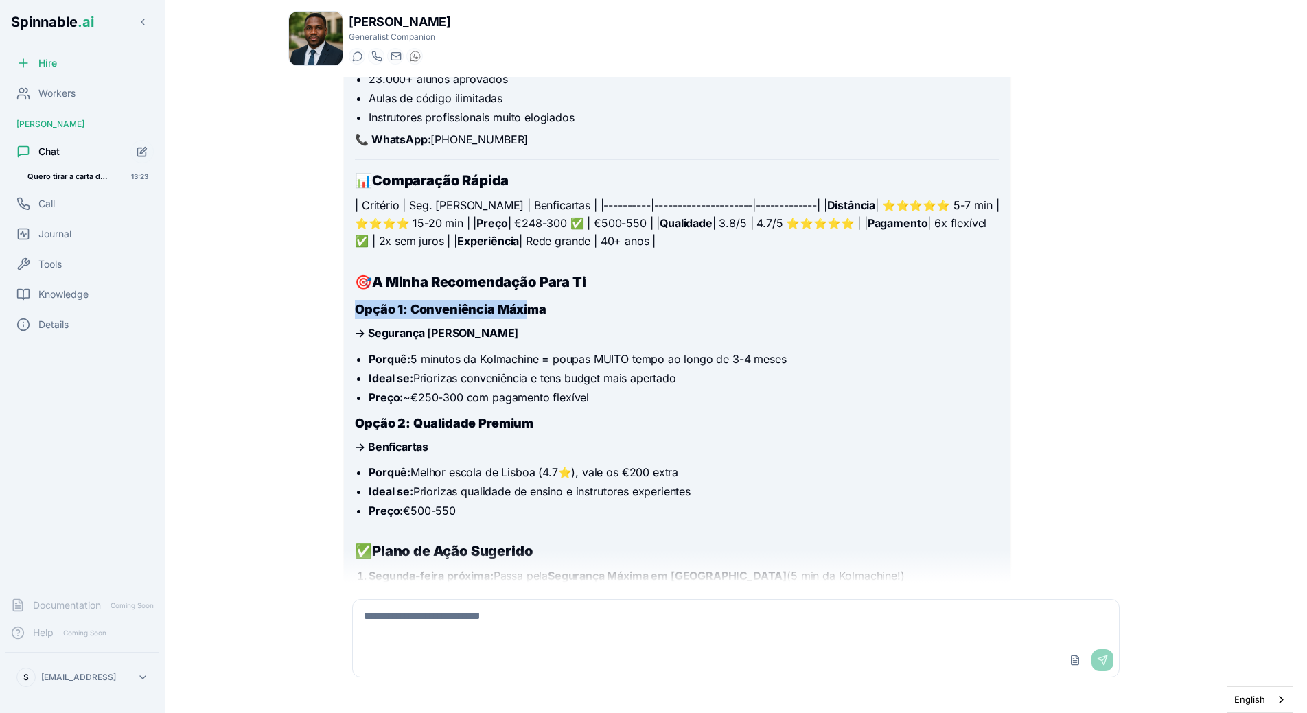
drag, startPoint x: 526, startPoint y: 261, endPoint x: 526, endPoint y: 276, distance: 15.1
click at [526, 275] on div "Ótima pergunta! Deixa-me pesquisar as melhores escolas de condução perto da zon…" at bounding box center [677, 217] width 644 height 1601
click at [554, 264] on div "Ótima pergunta! Deixa-me pesquisar as melhores escolas de condução perto da zon…" at bounding box center [677, 217] width 644 height 1601
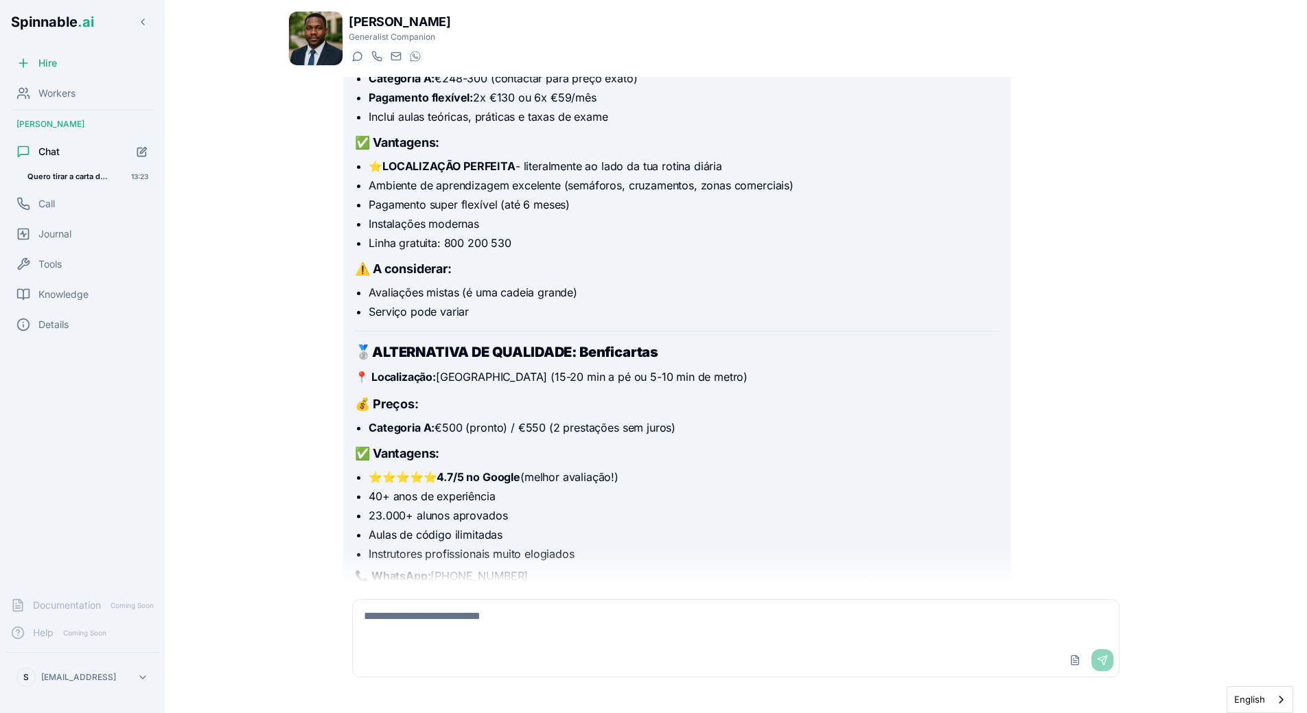
scroll to position [2053, 0]
click at [559, 394] on h3 "💰 Preços:" at bounding box center [677, 403] width 644 height 19
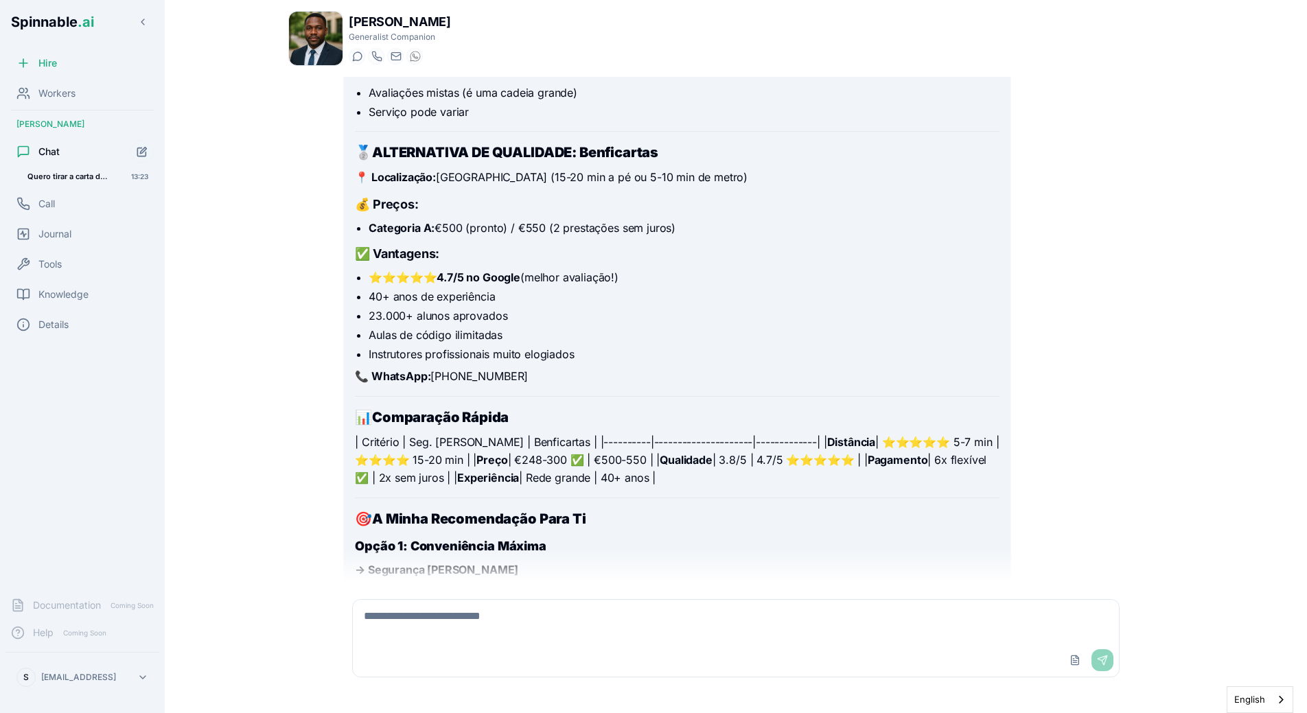
scroll to position [2256, 0]
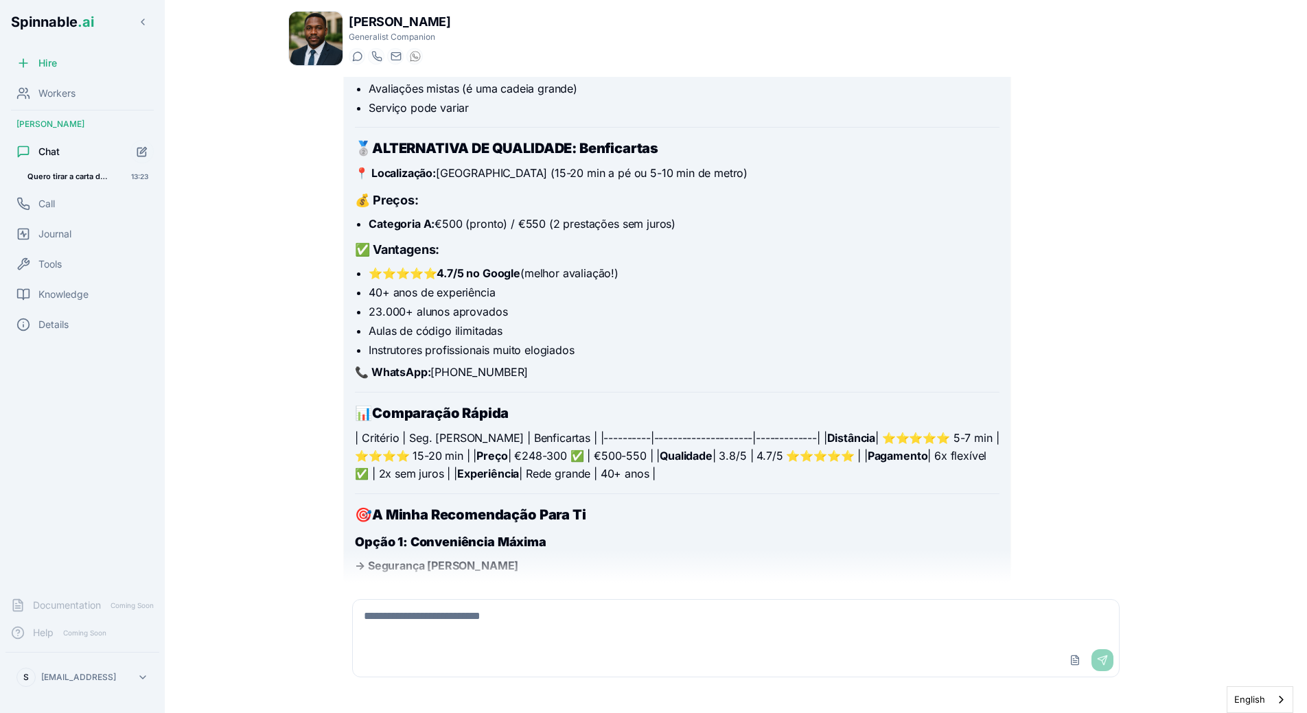
drag, startPoint x: 642, startPoint y: 429, endPoint x: 709, endPoint y: 444, distance: 68.9
click at [709, 443] on p "| Critério | Seg. Máxima Saldanha | Benficartas | |----------|-----------------…" at bounding box center [677, 456] width 644 height 53
click at [709, 444] on p "| Critério | Seg. Máxima Saldanha | Benficartas | |----------|-----------------…" at bounding box center [677, 456] width 644 height 53
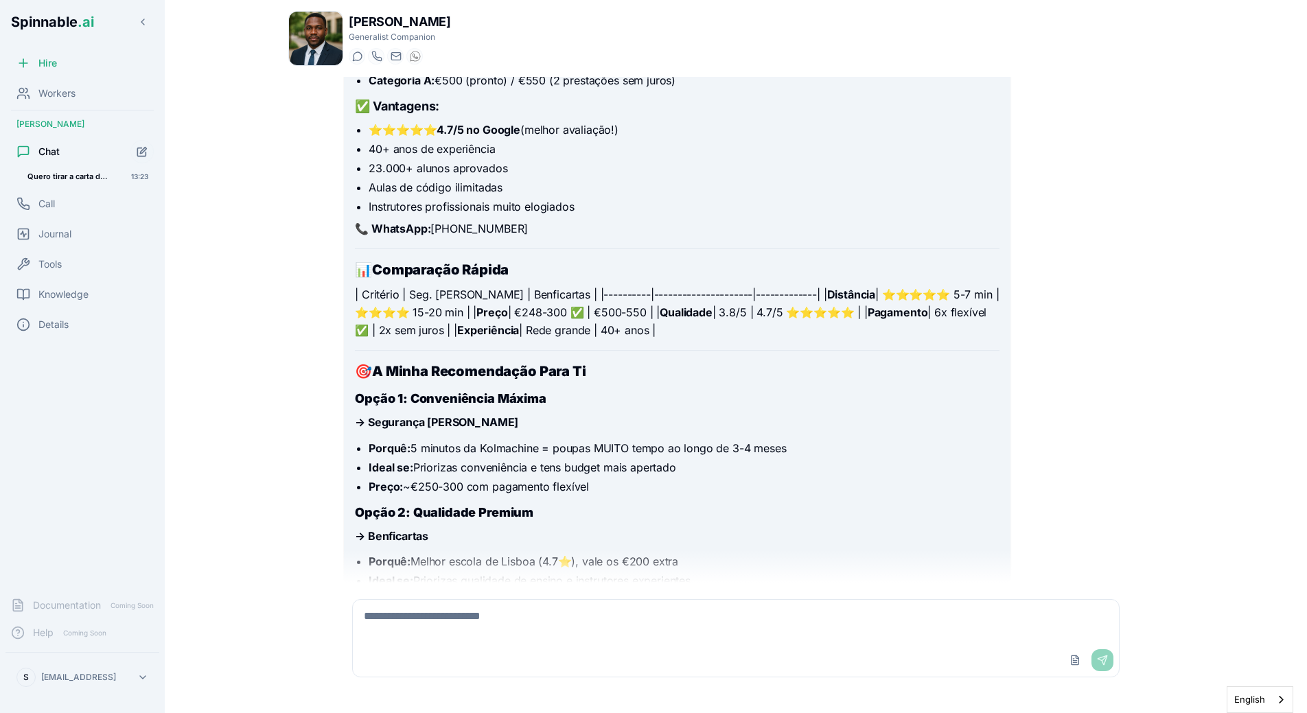
scroll to position [2401, 0]
click at [724, 443] on ul "Porquê: 5 minutos da Kolmachine = poupas MUITO tempo ao longo de 3-4 meses Idea…" at bounding box center [677, 466] width 644 height 55
click at [691, 477] on li "Preço: ~€250-300 com pagamento flexível" at bounding box center [684, 485] width 630 height 16
click at [410, 439] on li "Porquê: 5 minutos da Kolmachine = poupas MUITO tempo ao longo de 3-4 meses" at bounding box center [684, 447] width 630 height 16
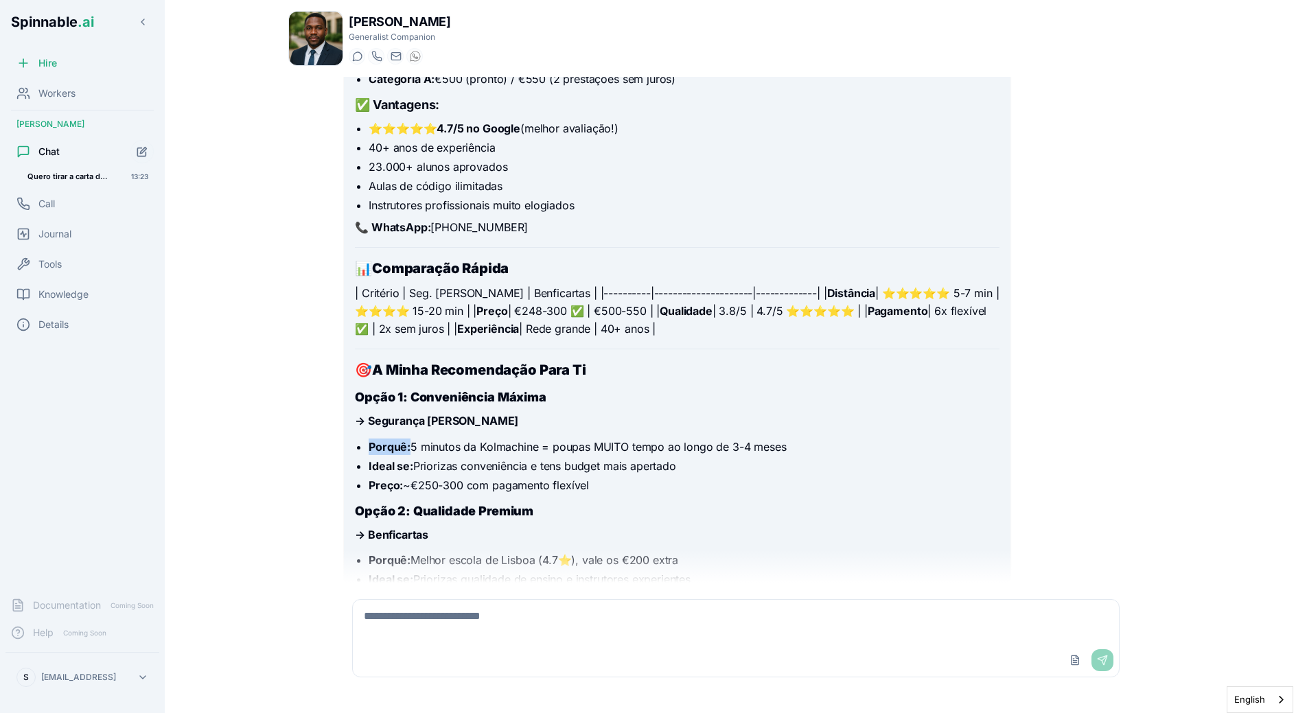
click at [410, 439] on li "Porquê: 5 minutos da Kolmachine = poupas MUITO tempo ao longo de 3-4 meses" at bounding box center [684, 447] width 630 height 16
click at [411, 439] on li "Porquê: 5 minutos da Kolmachine = poupas MUITO tempo ao longo de 3-4 meses" at bounding box center [684, 447] width 630 height 16
click at [414, 439] on li "Porquê: 5 minutos da Kolmachine = poupas MUITO tempo ao longo de 3-4 meses" at bounding box center [684, 447] width 630 height 16
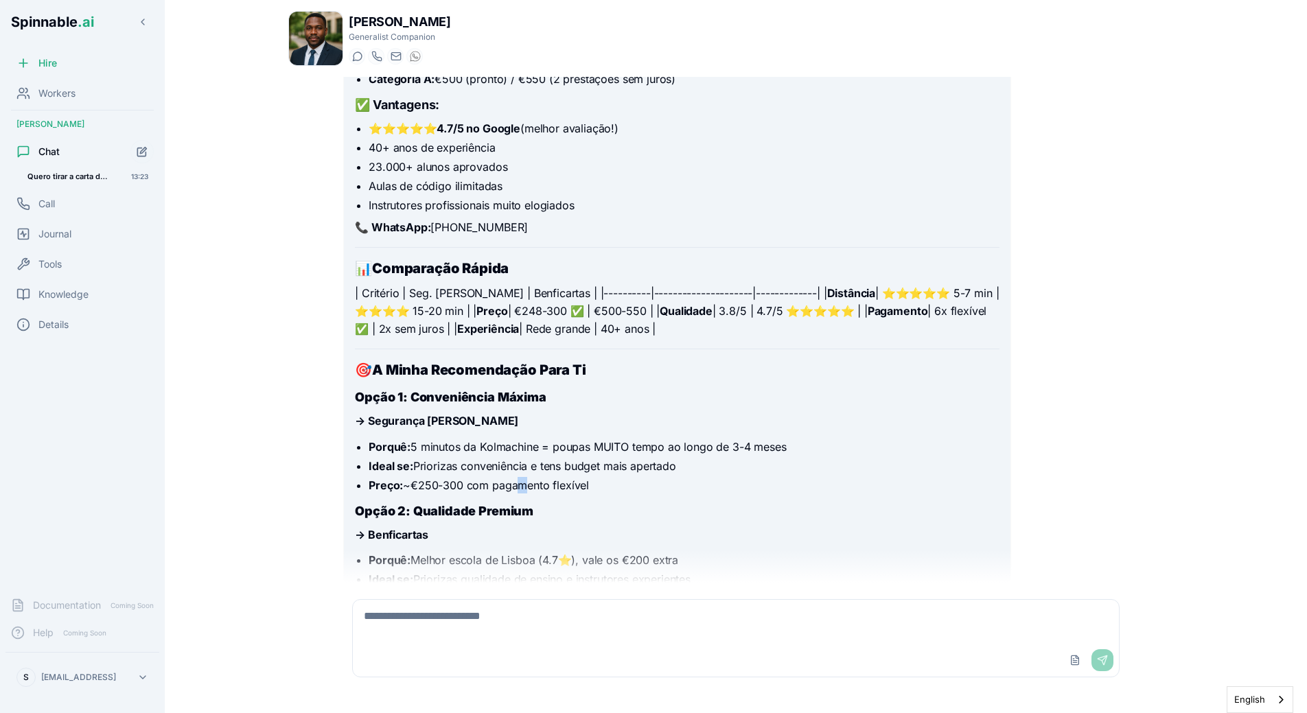
click at [516, 477] on li "Preço: ~€250-300 com pagamento flexível" at bounding box center [684, 485] width 630 height 16
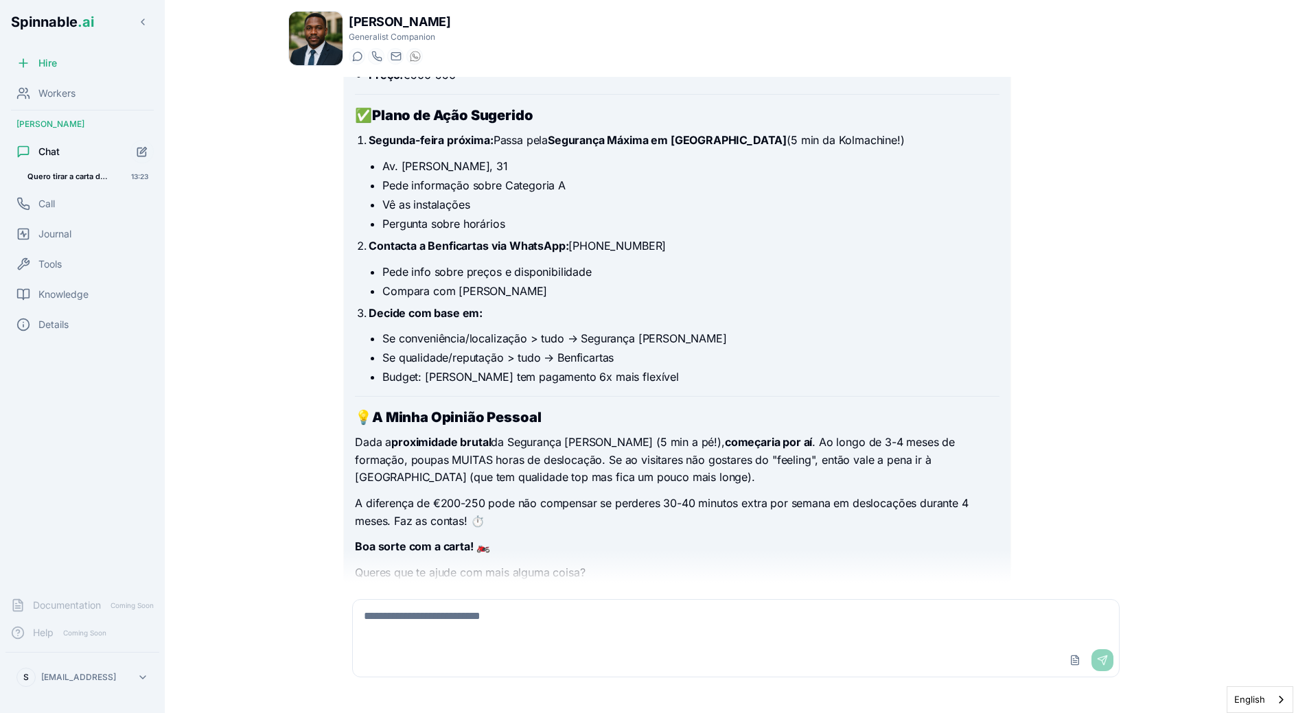
scroll to position [2921, 0]
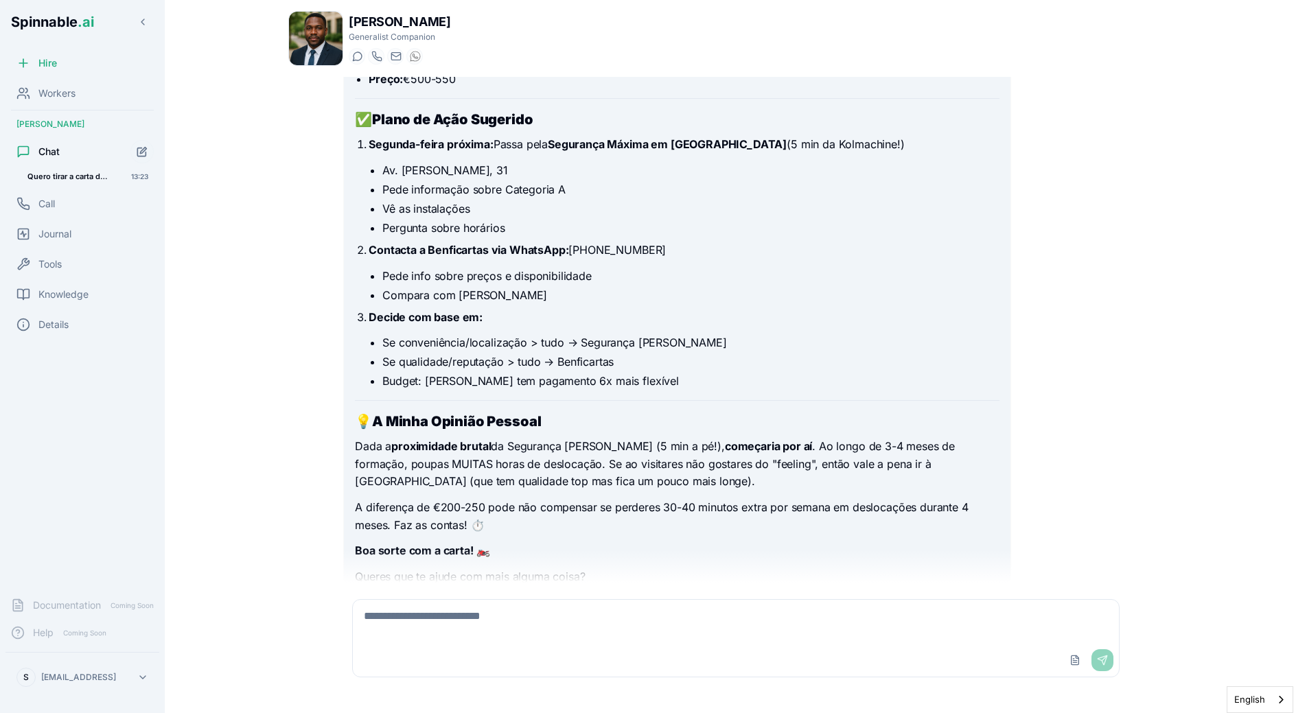
click at [392, 499] on p "A diferença de €200-250 pode não compensar se perderes 30-40 minutos extra por …" at bounding box center [677, 516] width 644 height 35
click at [412, 499] on p "A diferença de €200-250 pode não compensar se perderes 30-40 minutos extra por …" at bounding box center [677, 516] width 644 height 35
